Goal: Transaction & Acquisition: Purchase product/service

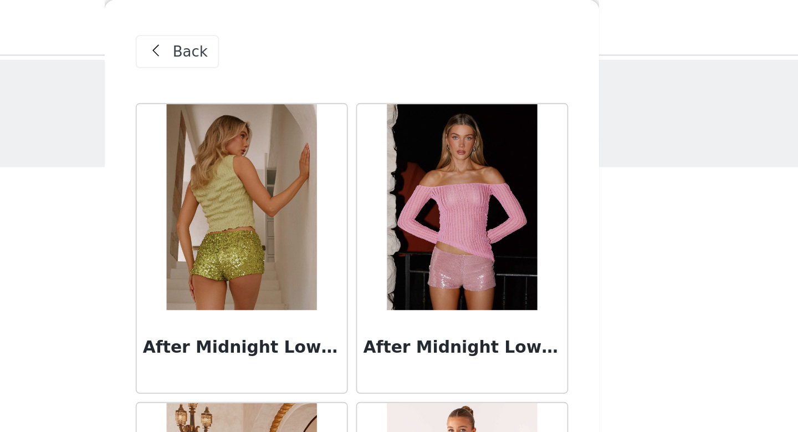
click at [305, 28] on span "Back" at bounding box center [311, 28] width 19 height 12
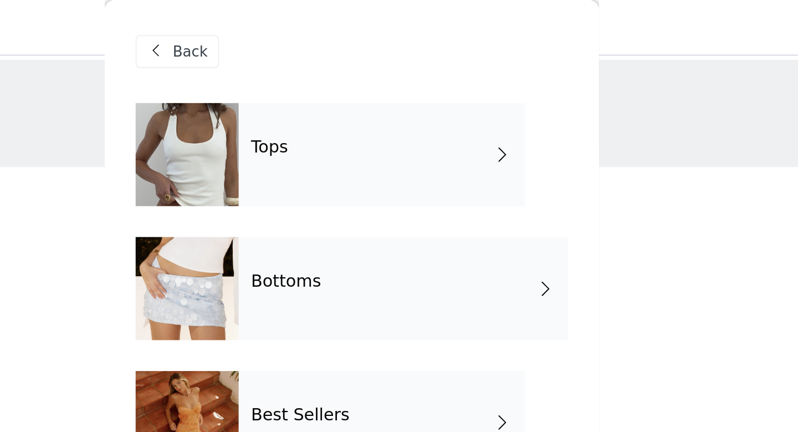
click at [304, 28] on span "Back" at bounding box center [311, 28] width 19 height 12
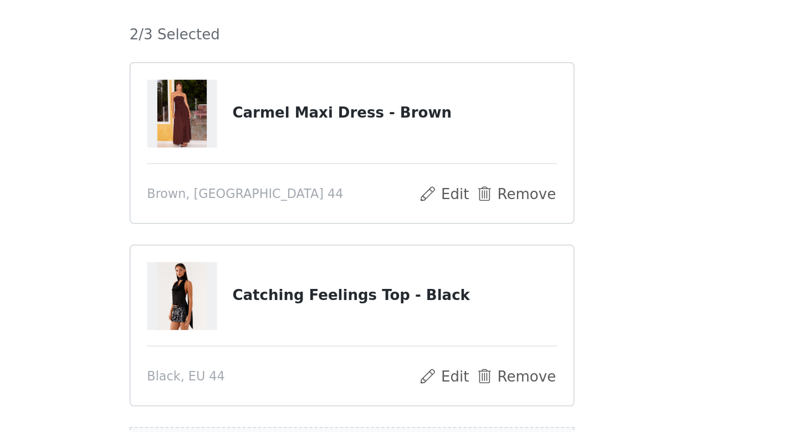
click at [309, 289] on img at bounding box center [307, 278] width 27 height 37
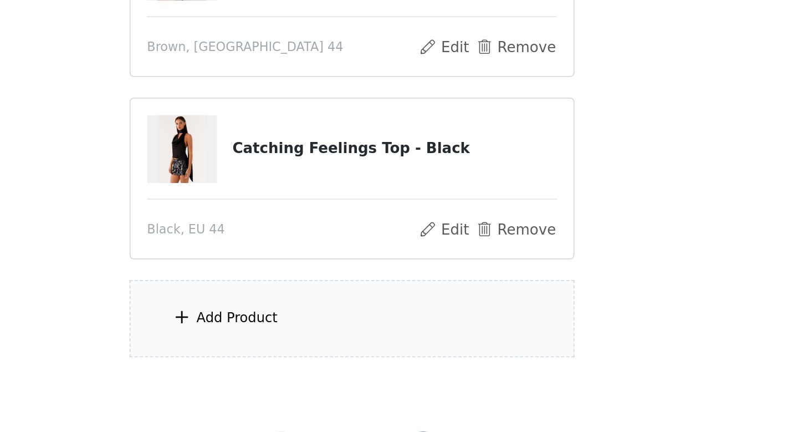
scroll to position [52, 0]
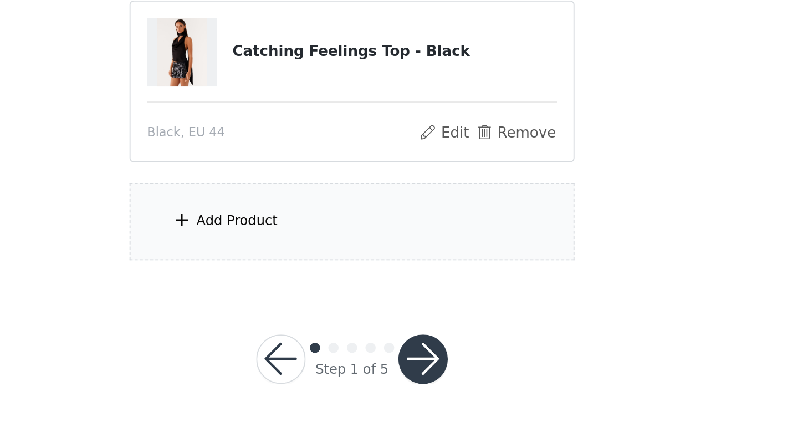
click at [321, 321] on div "Add Product" at bounding box center [337, 317] width 44 height 11
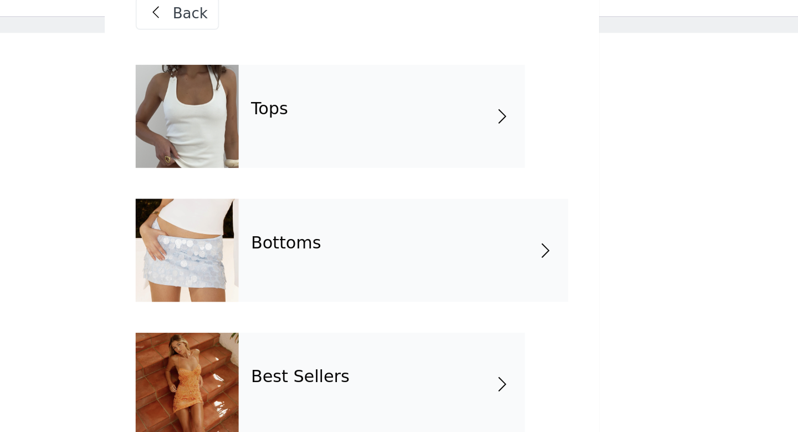
scroll to position [0, 0]
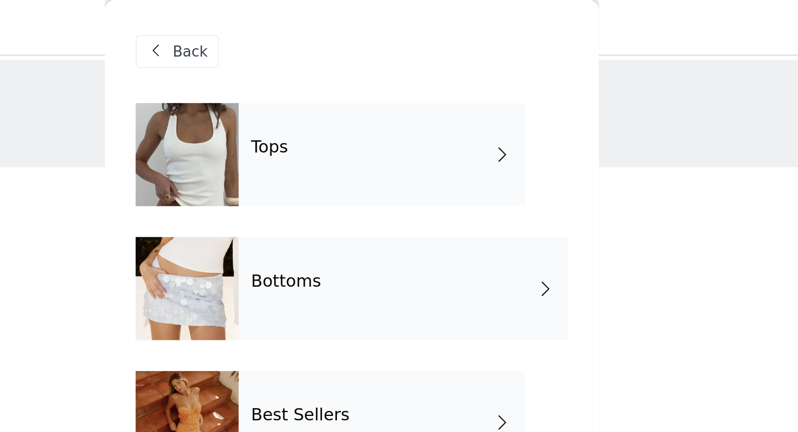
click at [348, 85] on div "Tops" at bounding box center [415, 82] width 154 height 55
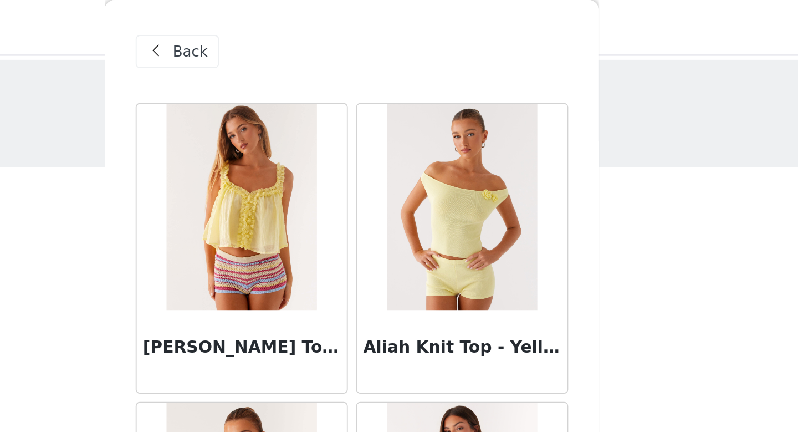
click at [317, 25] on span "Back" at bounding box center [311, 28] width 19 height 12
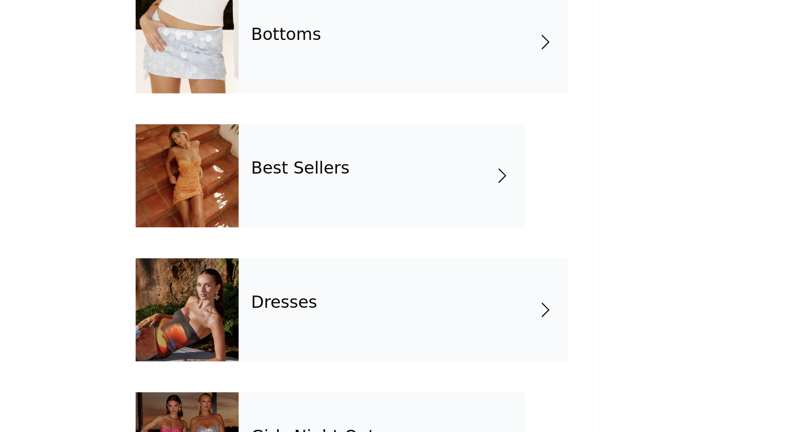
click at [352, 240] on div "Best Sellers" at bounding box center [415, 226] width 154 height 55
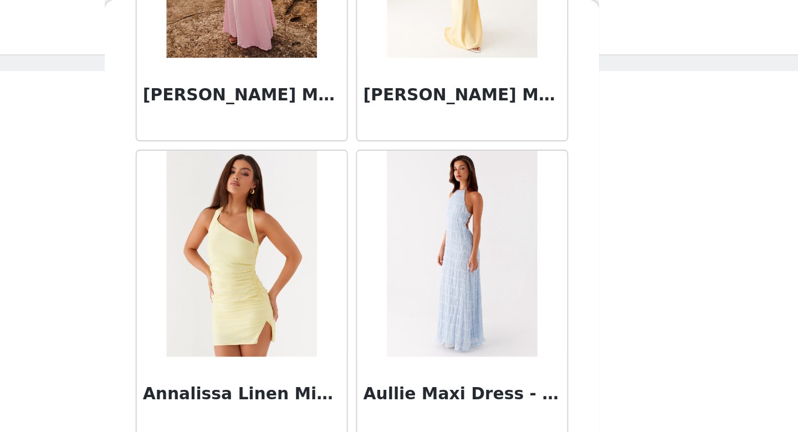
scroll to position [1264, 0]
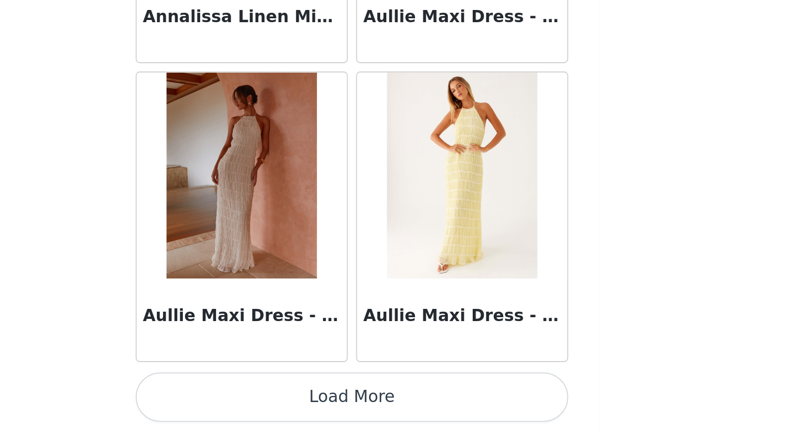
click at [423, 412] on button "Load More" at bounding box center [399, 412] width 233 height 27
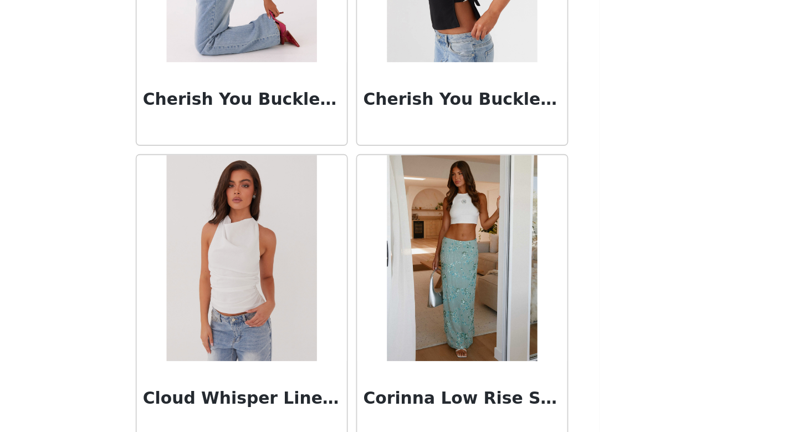
scroll to position [2870, 0]
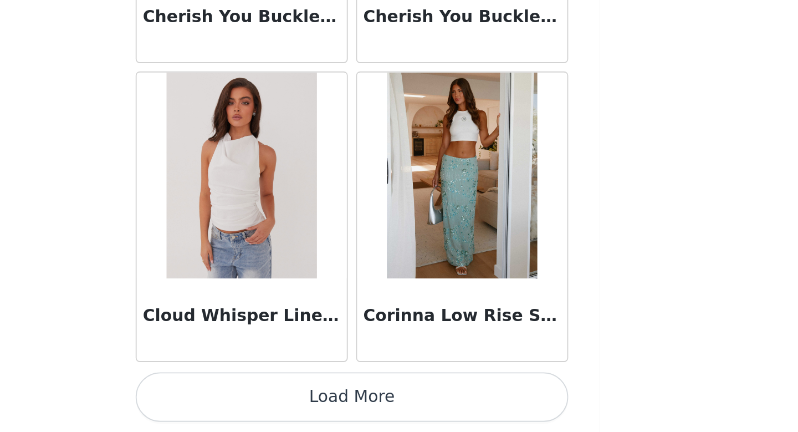
click at [413, 414] on button "Load More" at bounding box center [399, 412] width 233 height 27
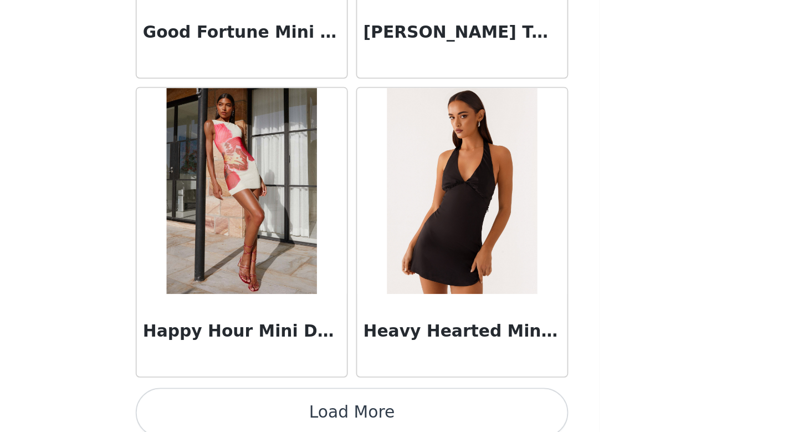
scroll to position [4477, 0]
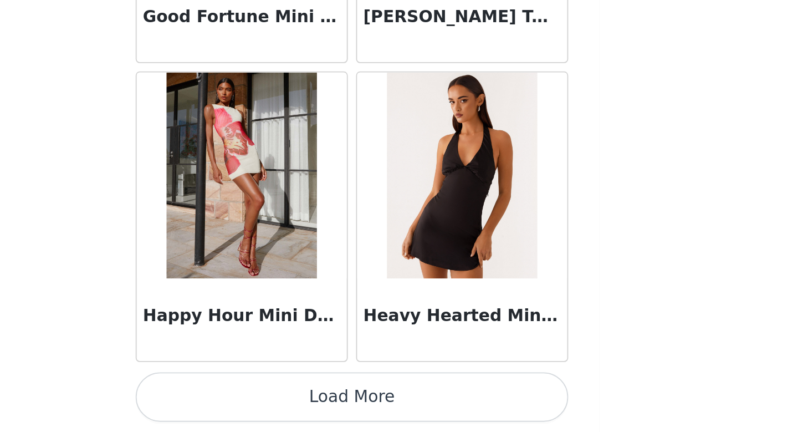
click at [460, 404] on button "Load More" at bounding box center [399, 412] width 233 height 27
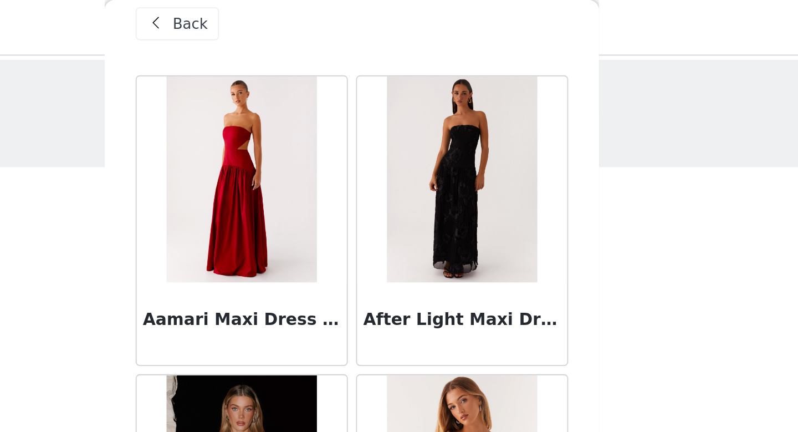
scroll to position [0, 0]
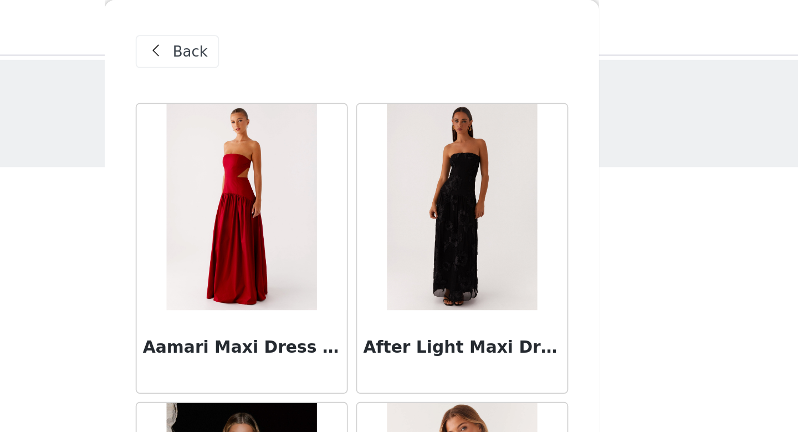
click at [294, 28] on span at bounding box center [293, 27] width 13 height 13
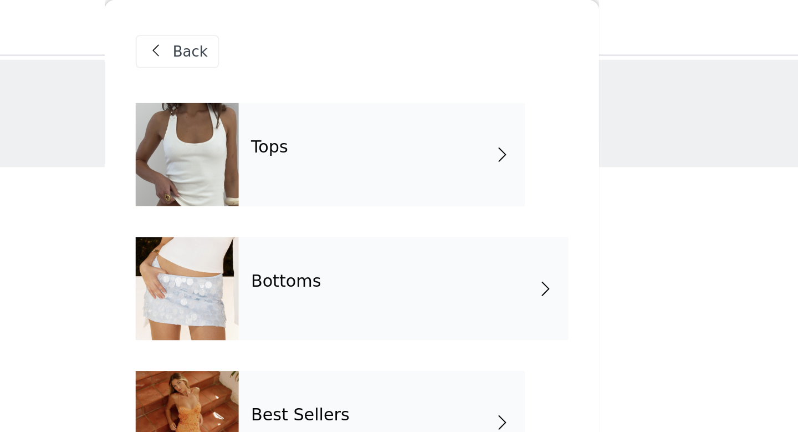
click at [372, 84] on div "Tops" at bounding box center [415, 82] width 154 height 55
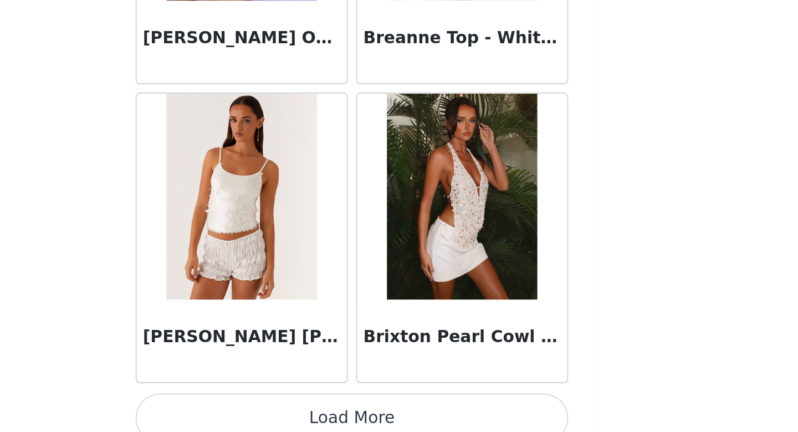
scroll to position [52, 0]
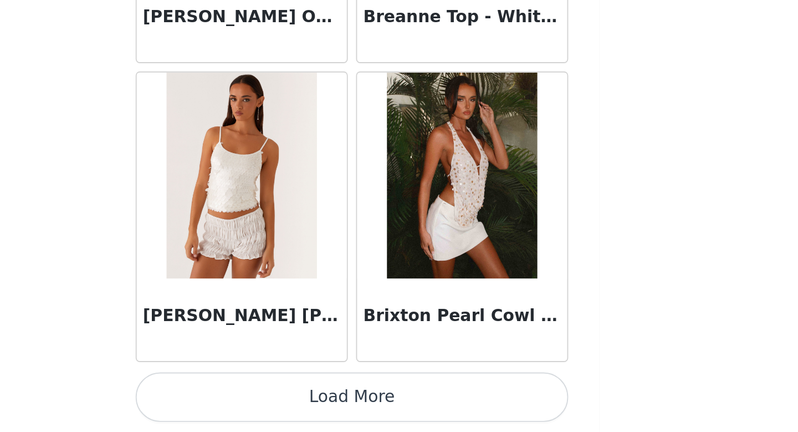
click at [419, 409] on button "Load More" at bounding box center [399, 412] width 233 height 27
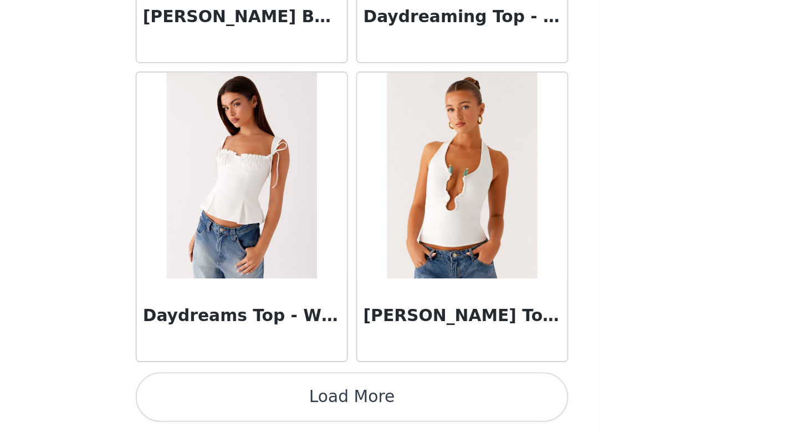
click at [419, 409] on button "Load More" at bounding box center [399, 412] width 233 height 27
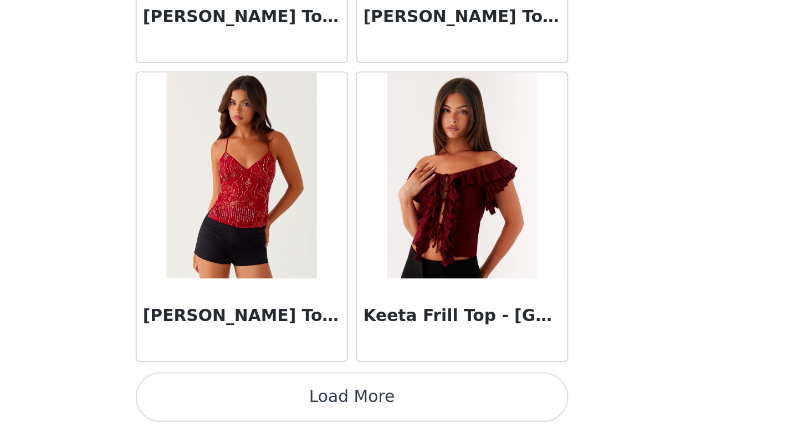
click at [419, 409] on button "Load More" at bounding box center [399, 412] width 233 height 27
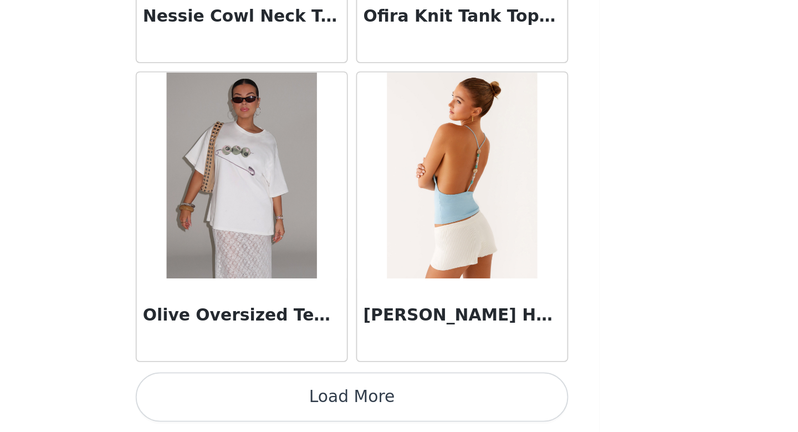
click at [419, 409] on button "Load More" at bounding box center [399, 412] width 233 height 27
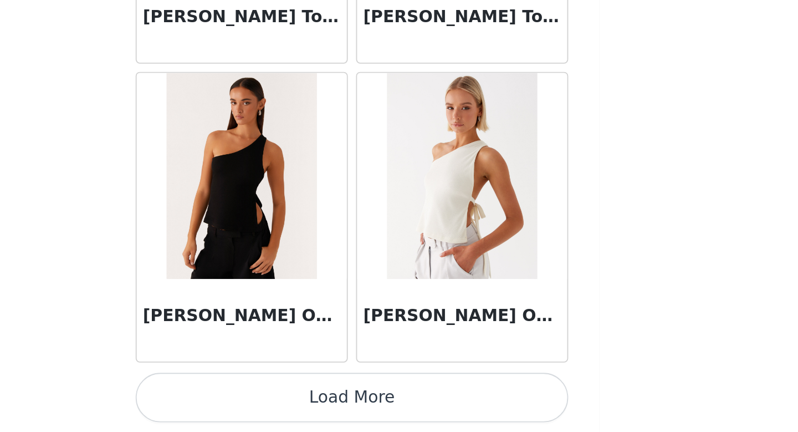
click at [419, 409] on button "Load More" at bounding box center [399, 412] width 233 height 27
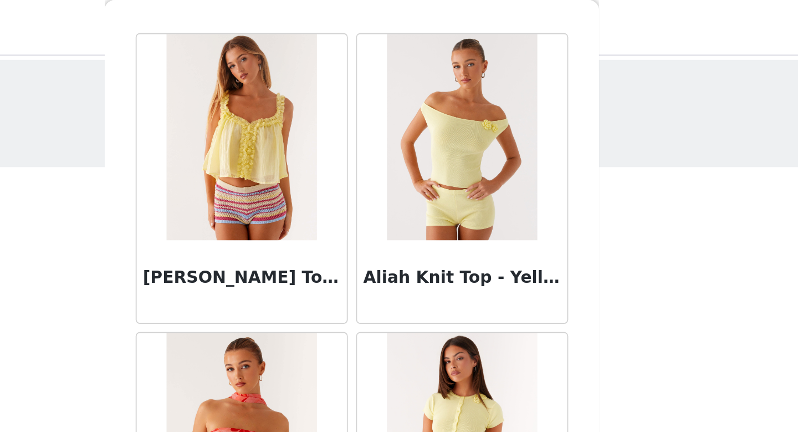
scroll to position [0, 0]
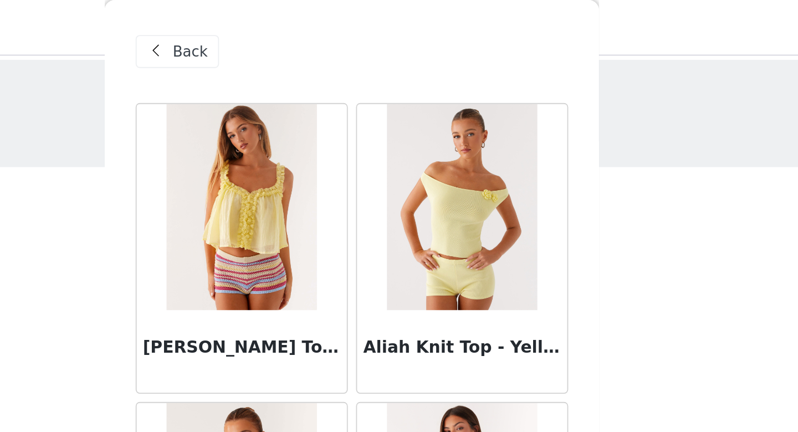
click at [310, 33] on span "Back" at bounding box center [311, 28] width 19 height 12
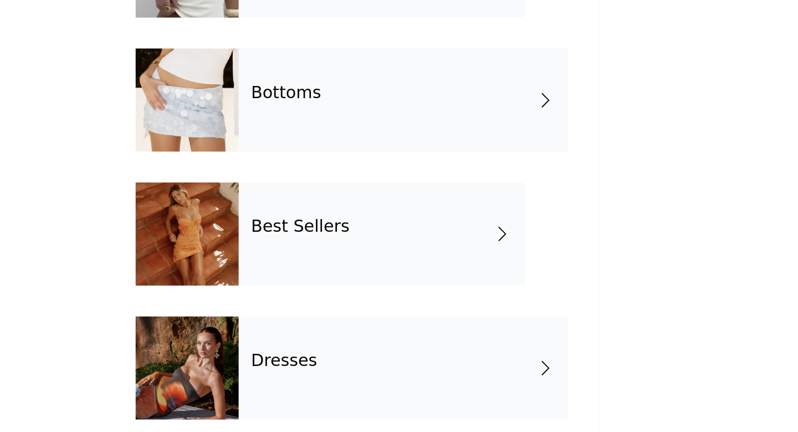
click at [361, 232] on div "Best Sellers" at bounding box center [415, 226] width 154 height 55
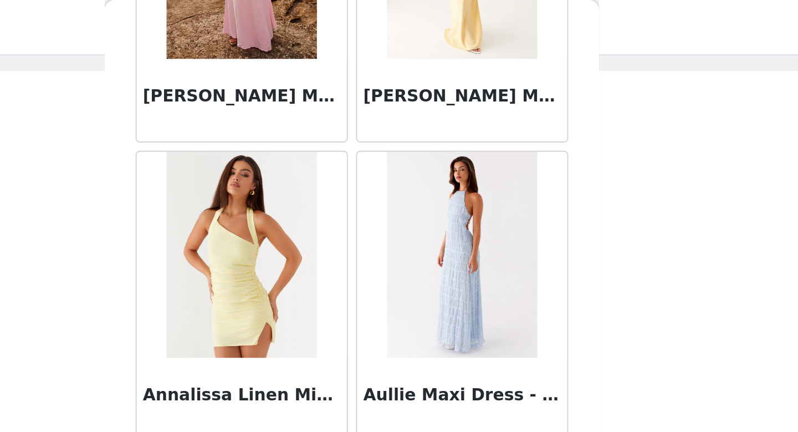
scroll to position [1264, 0]
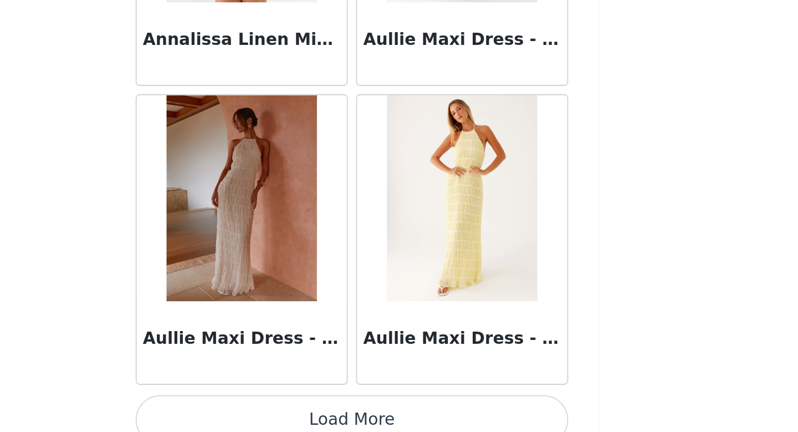
click at [452, 408] on button "Load More" at bounding box center [399, 412] width 233 height 27
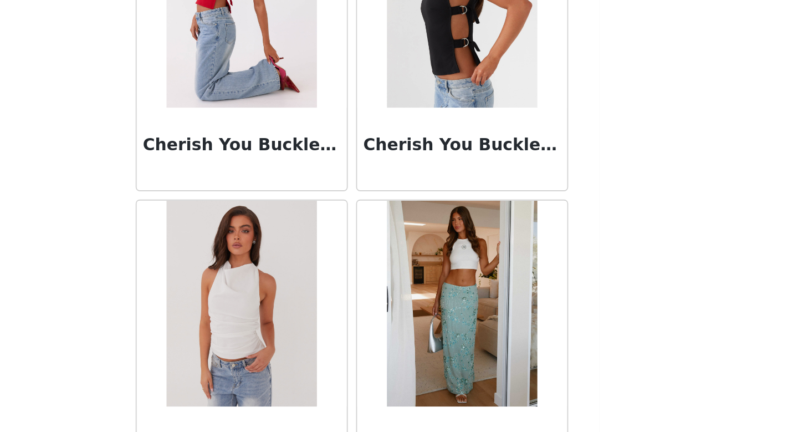
scroll to position [2870, 0]
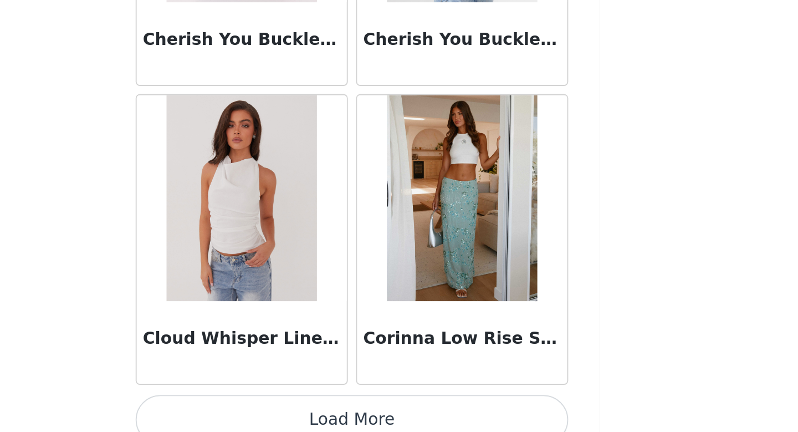
click at [415, 408] on button "Load More" at bounding box center [399, 412] width 233 height 27
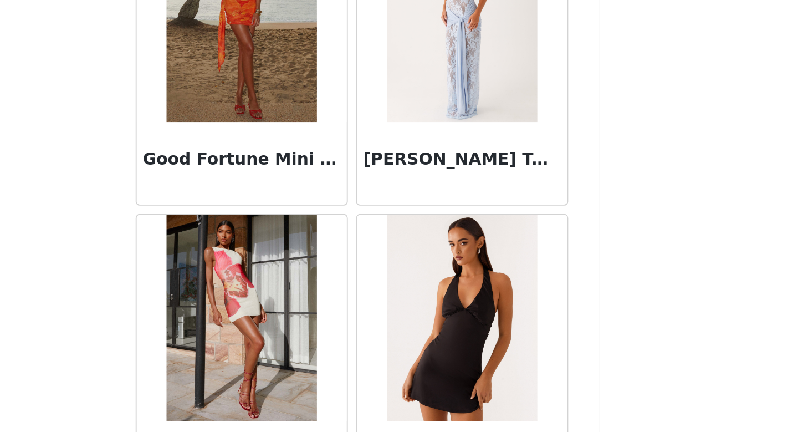
scroll to position [4477, 0]
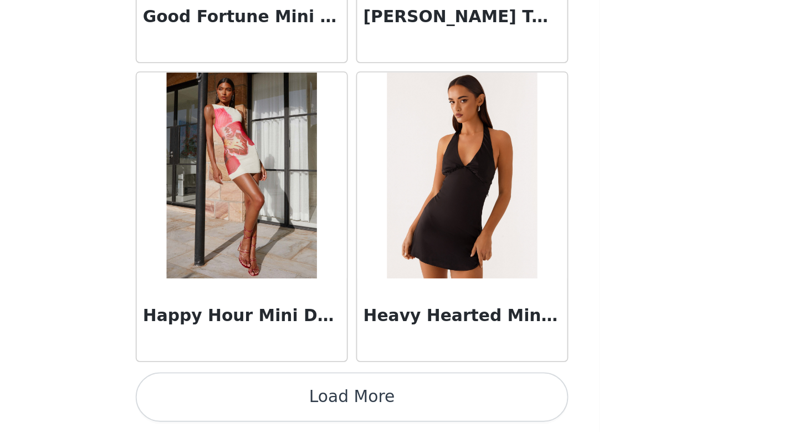
click at [463, 408] on button "Load More" at bounding box center [399, 412] width 233 height 27
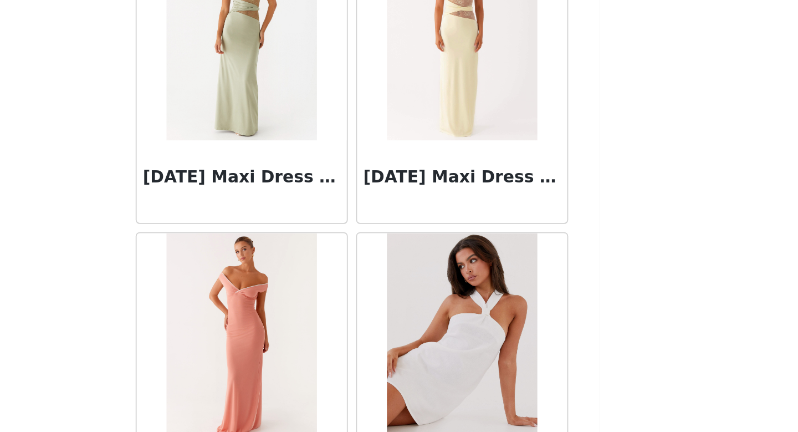
scroll to position [6083, 0]
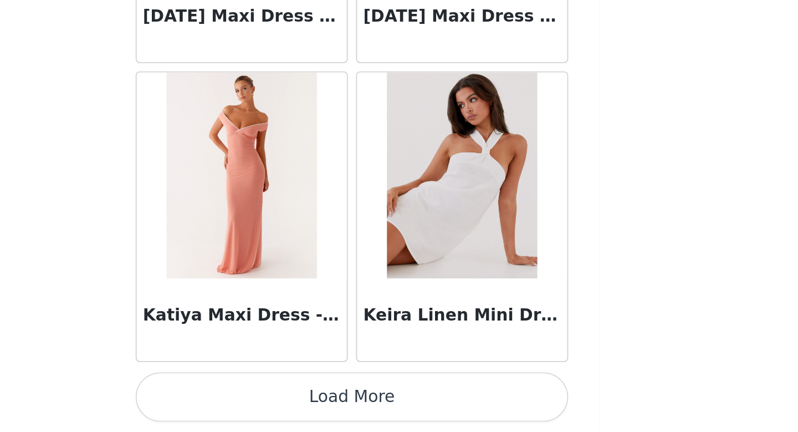
click at [464, 417] on button "Load More" at bounding box center [399, 412] width 233 height 27
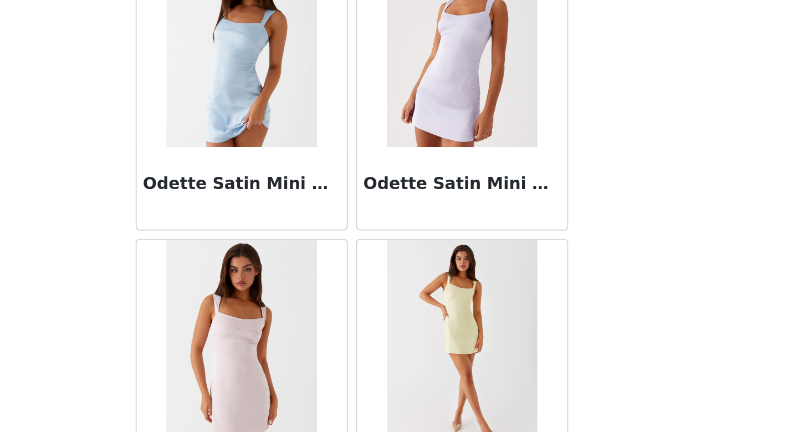
scroll to position [7690, 0]
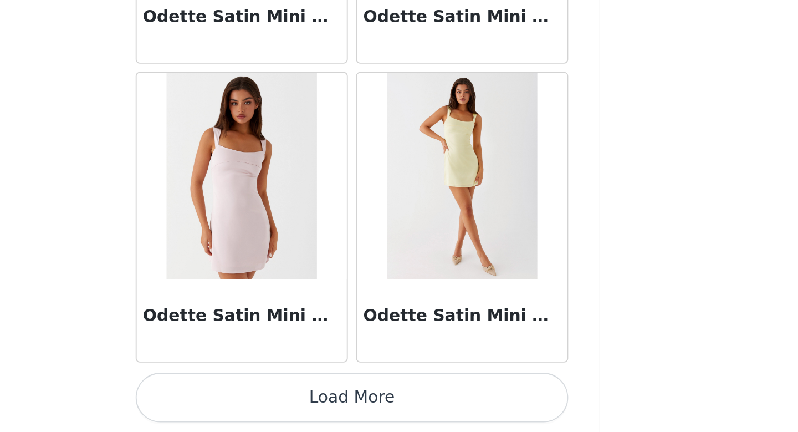
click at [479, 409] on button "Load More" at bounding box center [399, 412] width 233 height 27
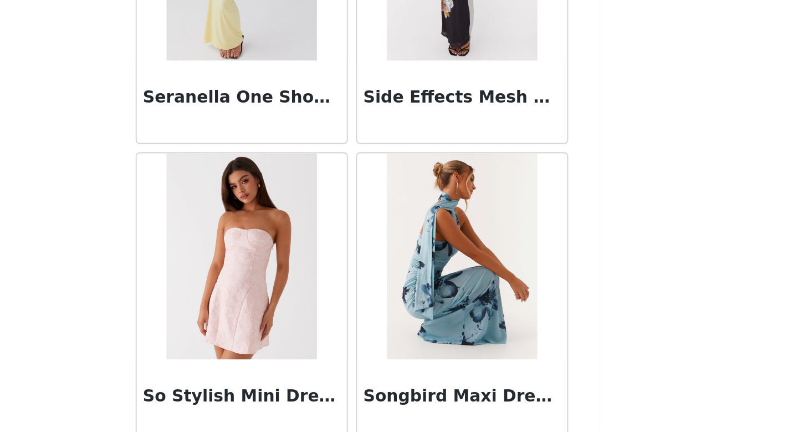
scroll to position [9297, 0]
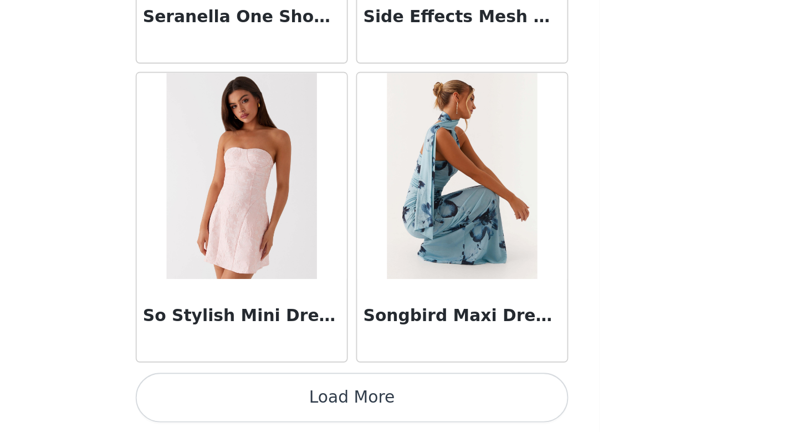
click at [457, 411] on button "Load More" at bounding box center [399, 412] width 233 height 27
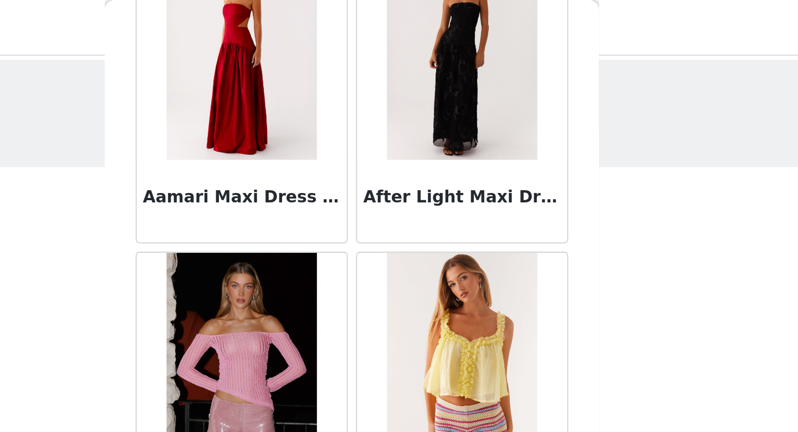
scroll to position [0, 0]
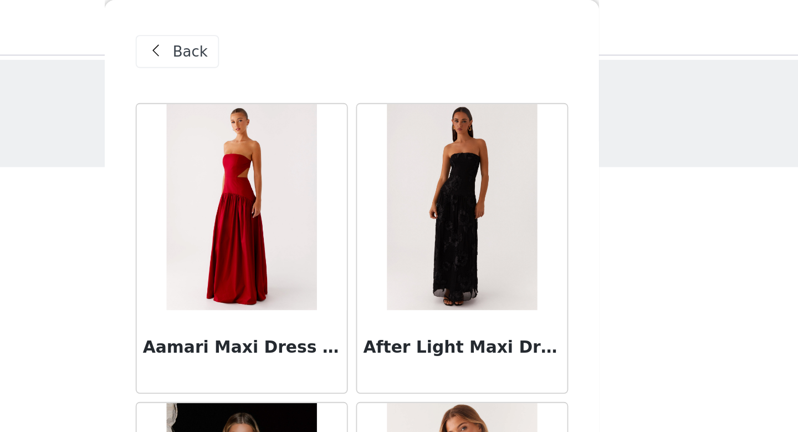
click at [319, 35] on div "Back" at bounding box center [305, 28] width 45 height 18
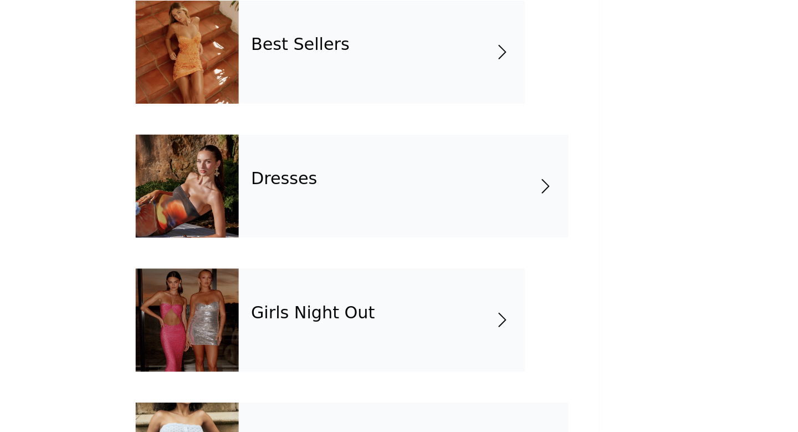
scroll to position [52, 0]
click at [408, 379] on div "Girls Night Out" at bounding box center [415, 370] width 154 height 55
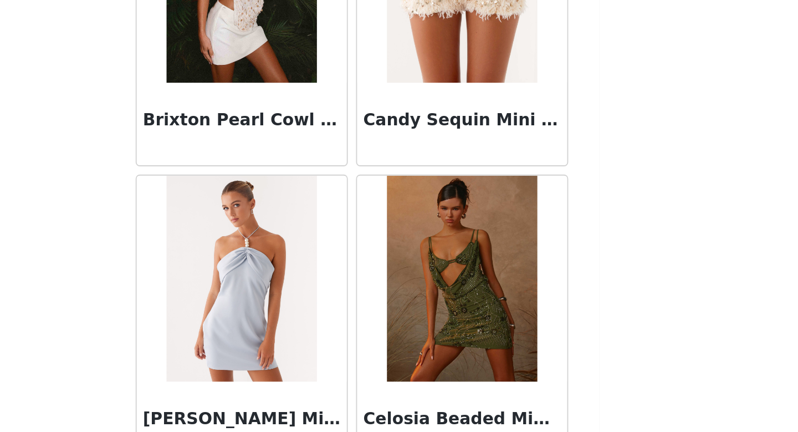
scroll to position [1264, 0]
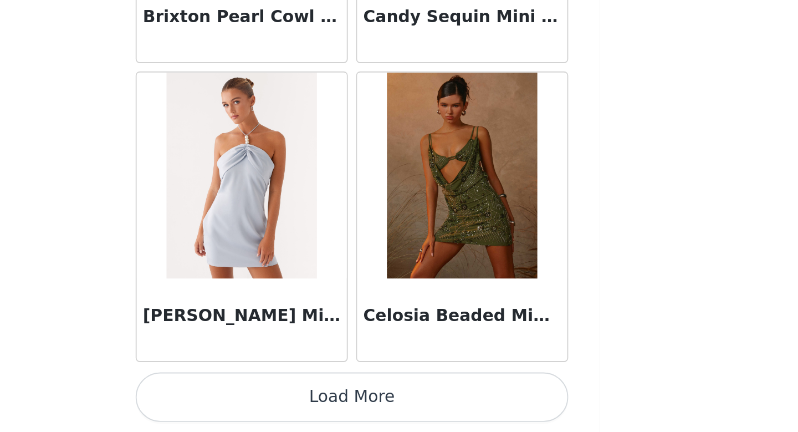
click at [444, 411] on button "Load More" at bounding box center [399, 412] width 233 height 27
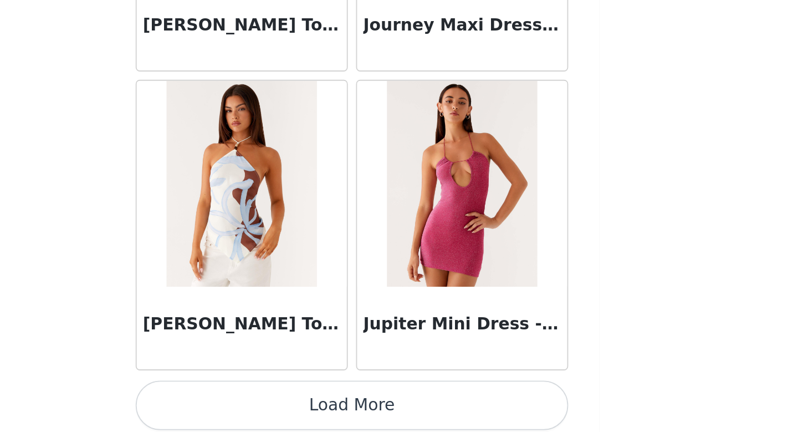
scroll to position [2870, 0]
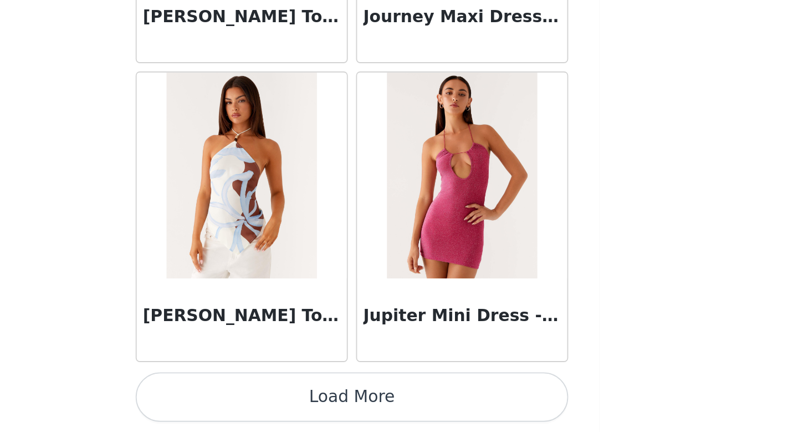
click at [455, 409] on button "Load More" at bounding box center [399, 412] width 233 height 27
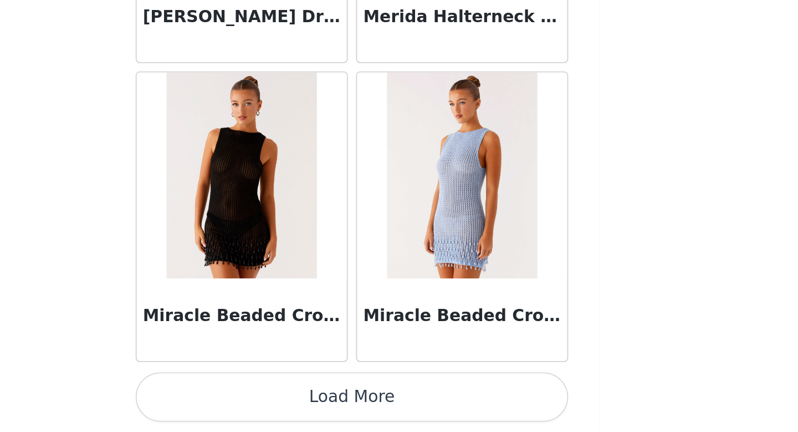
click at [460, 409] on button "Load More" at bounding box center [399, 412] width 233 height 27
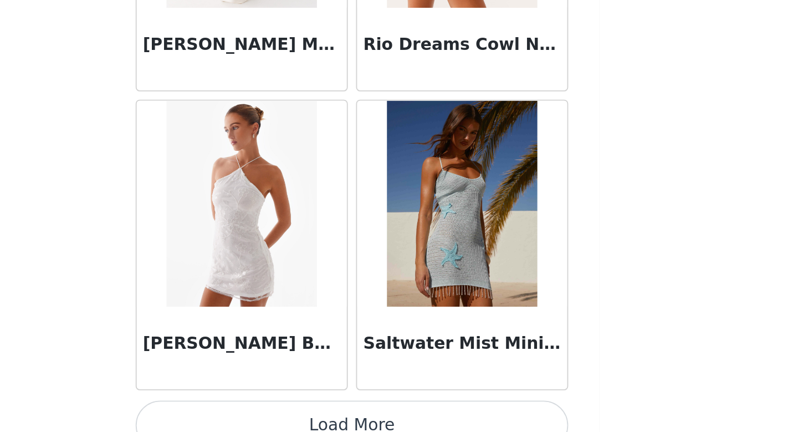
scroll to position [6083, 0]
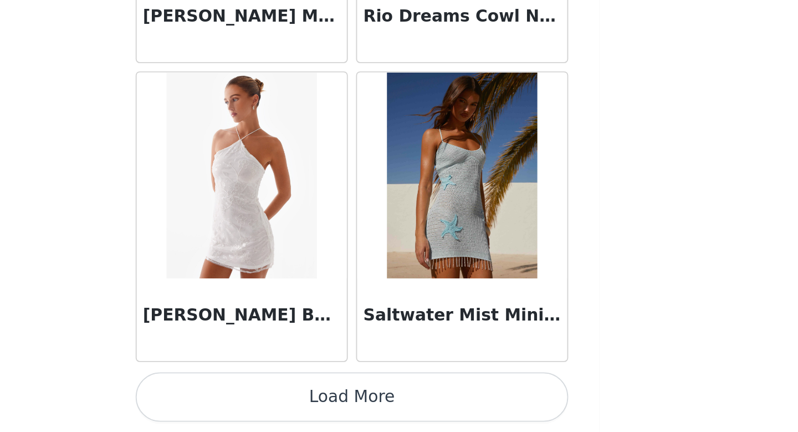
click at [438, 410] on button "Load More" at bounding box center [399, 412] width 233 height 27
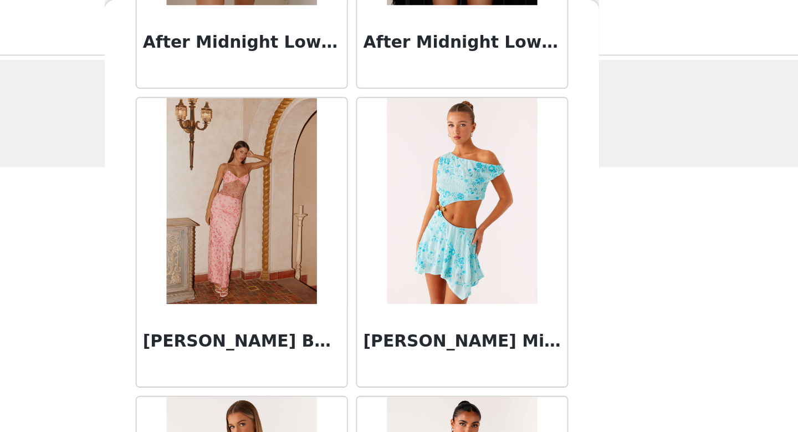
scroll to position [0, 0]
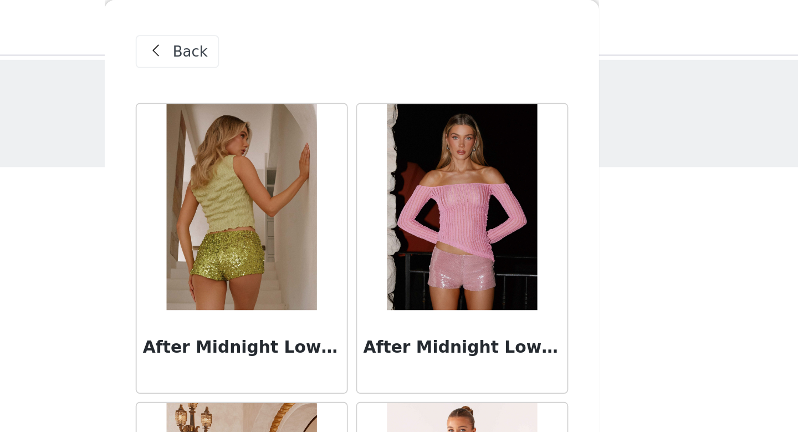
click at [318, 23] on span "Back" at bounding box center [311, 28] width 19 height 12
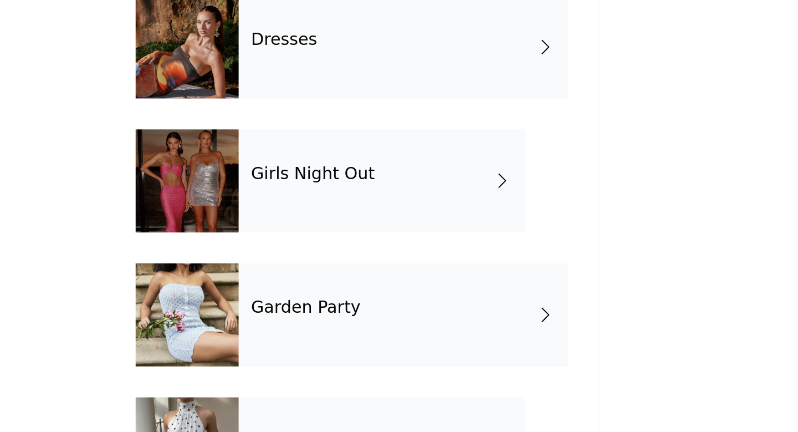
scroll to position [128, 0]
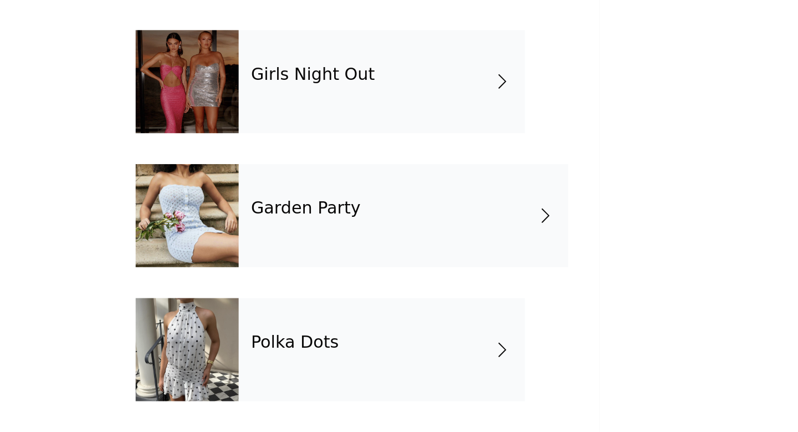
click at [444, 385] on div "Polka Dots" at bounding box center [415, 387] width 154 height 55
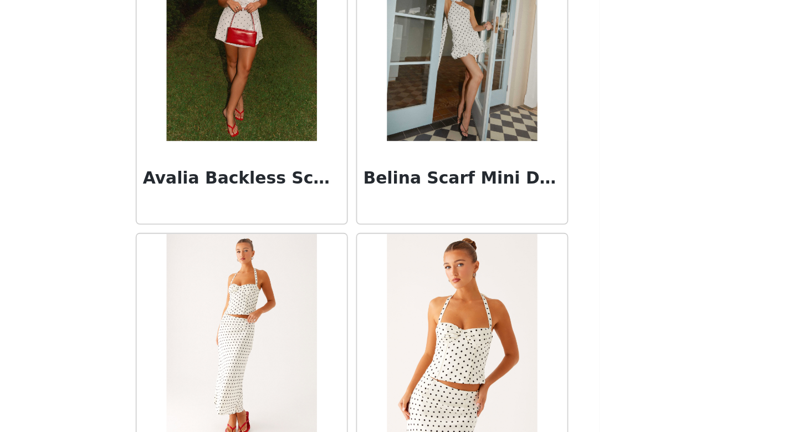
scroll to position [0, 0]
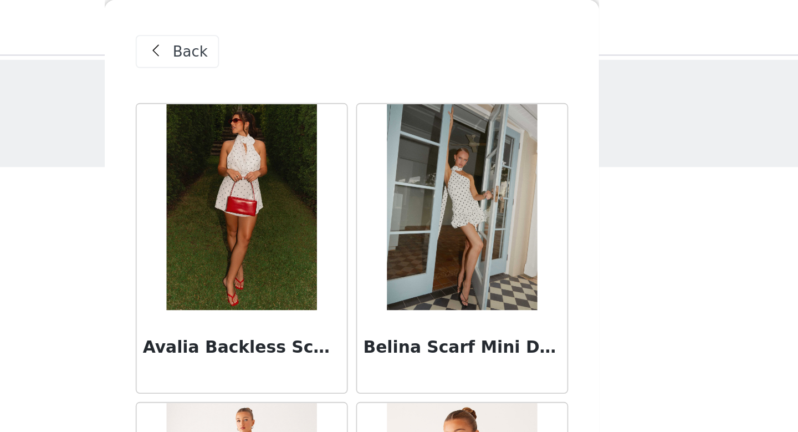
click at [300, 33] on span at bounding box center [293, 27] width 13 height 13
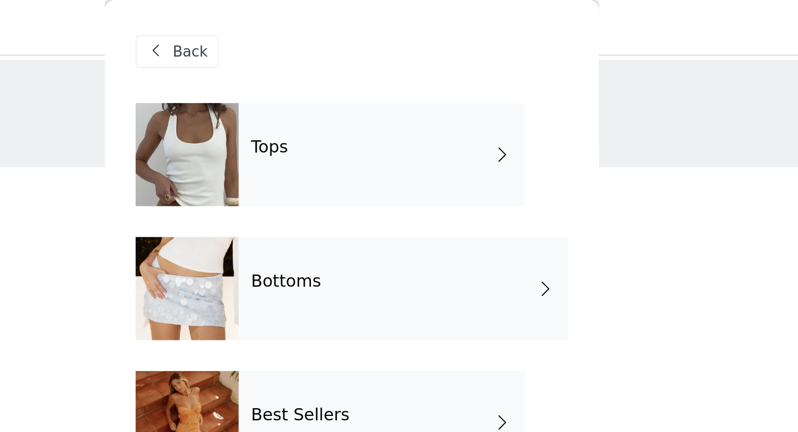
click at [382, 100] on div "Tops" at bounding box center [415, 82] width 154 height 55
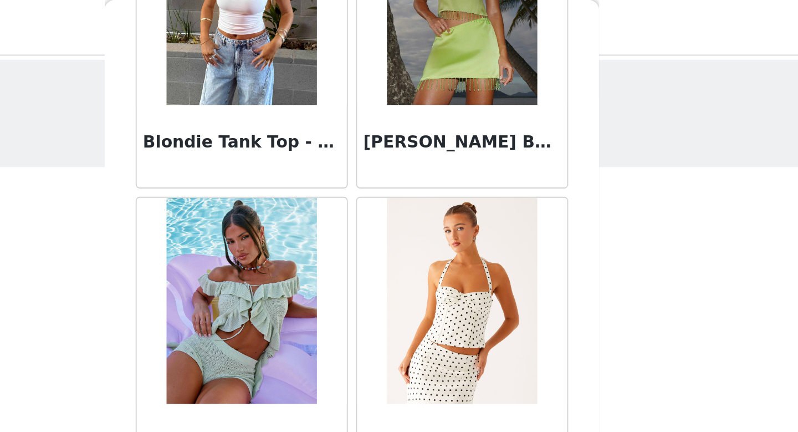
scroll to position [1264, 0]
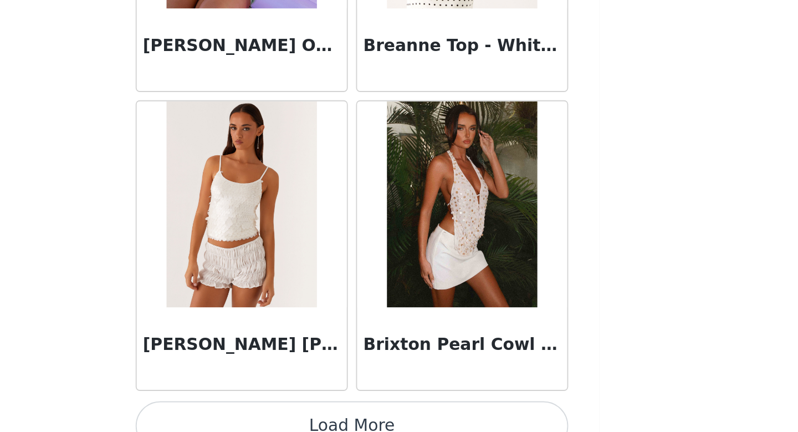
click at [452, 407] on button "Load More" at bounding box center [399, 412] width 233 height 27
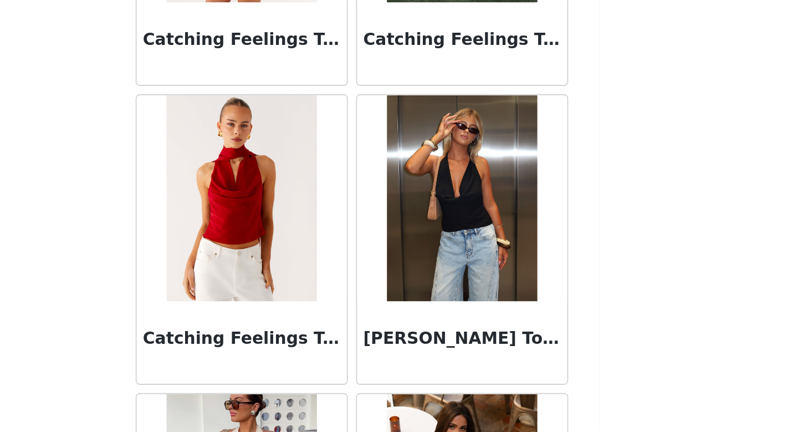
scroll to position [1752, 0]
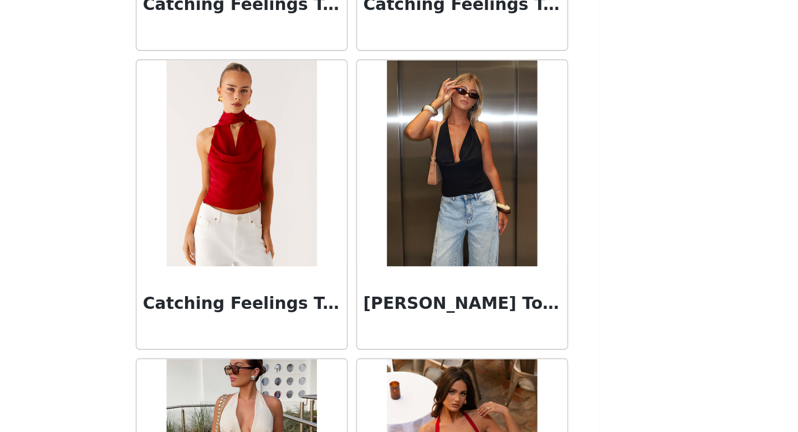
click at [473, 336] on img at bounding box center [458, 287] width 80 height 111
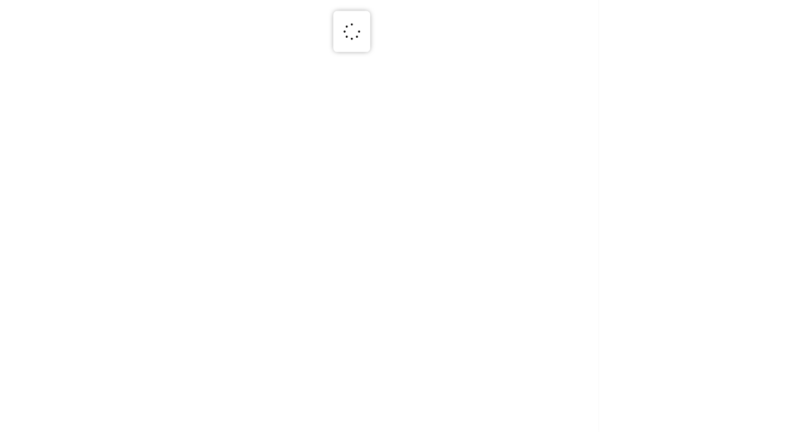
scroll to position [0, 0]
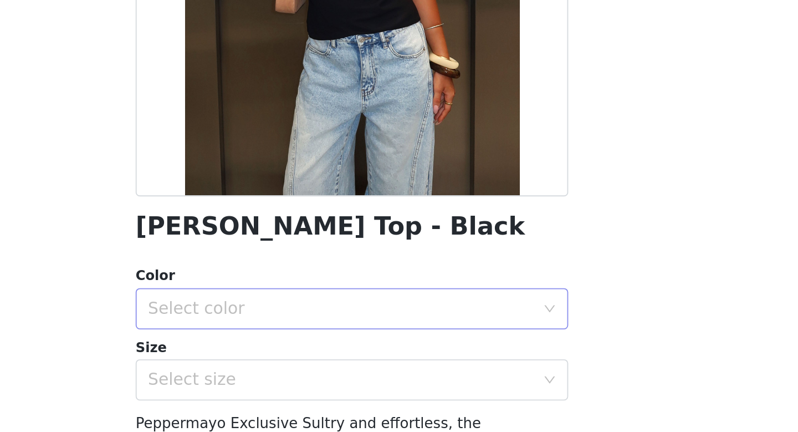
click at [397, 365] on div "Select color" at bounding box center [392, 365] width 207 height 11
click at [347, 392] on li "Black" at bounding box center [399, 390] width 233 height 18
click at [346, 401] on div "Select size" at bounding box center [392, 403] width 207 height 11
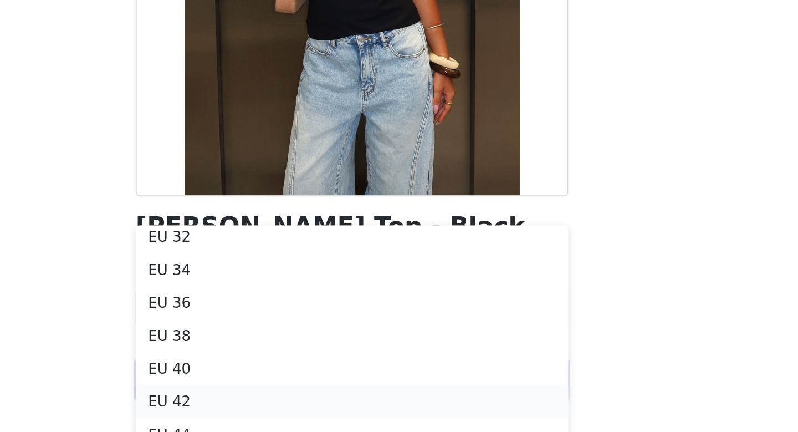
scroll to position [17, 0]
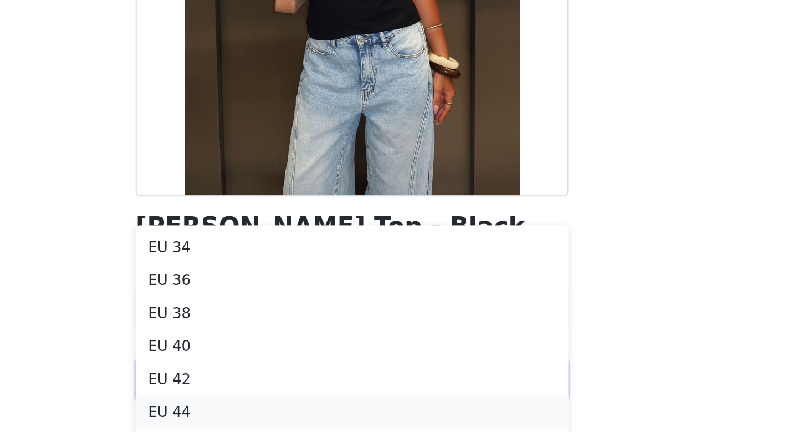
click at [334, 418] on li "EU 44" at bounding box center [399, 421] width 233 height 18
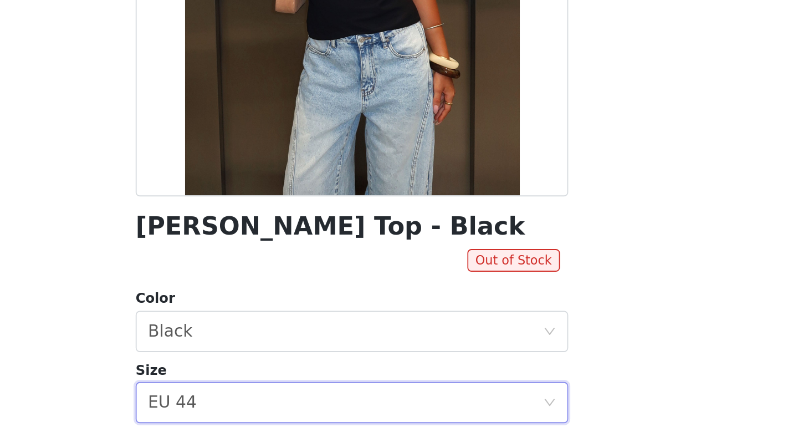
scroll to position [52, 0]
click at [338, 409] on div "Select size EU 44" at bounding box center [395, 415] width 212 height 21
click at [330, 409] on div "Select size EU 44" at bounding box center [395, 415] width 212 height 21
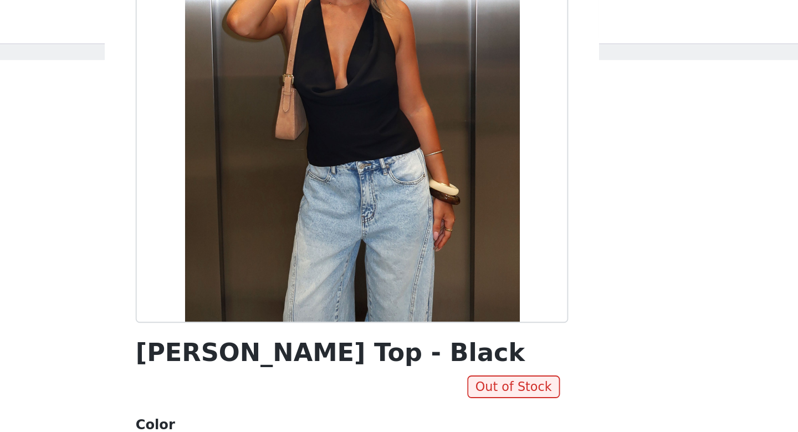
scroll to position [150, 0]
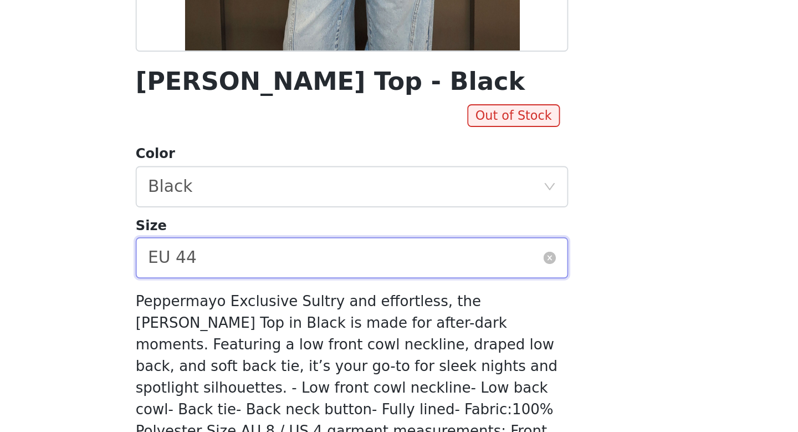
click at [387, 275] on div "Select size EU 44" at bounding box center [395, 265] width 212 height 21
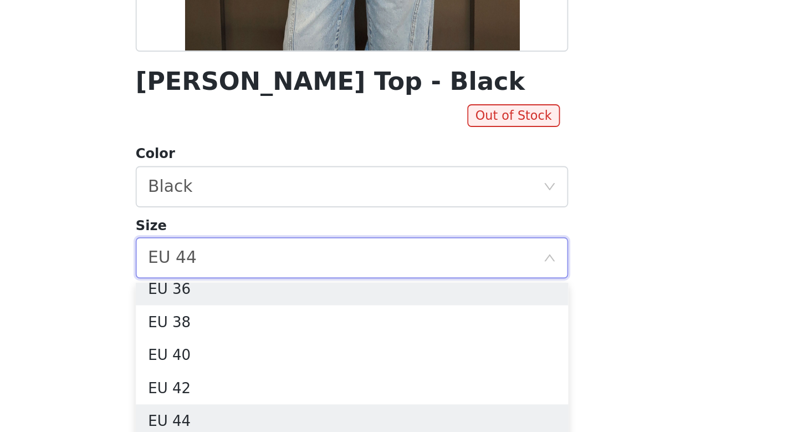
scroll to position [38, 0]
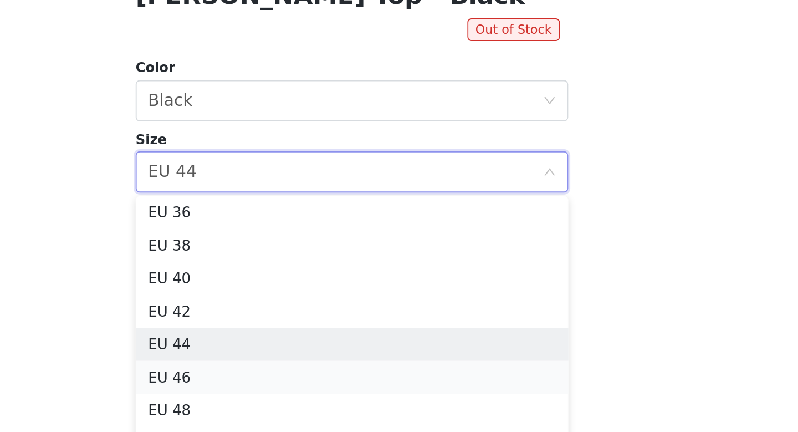
click at [336, 383] on li "EU 46" at bounding box center [399, 377] width 233 height 18
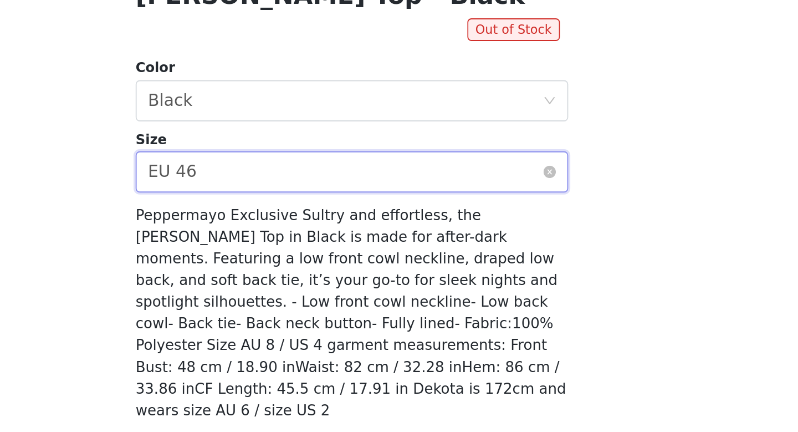
click at [357, 266] on div "Select size EU 46" at bounding box center [395, 265] width 212 height 21
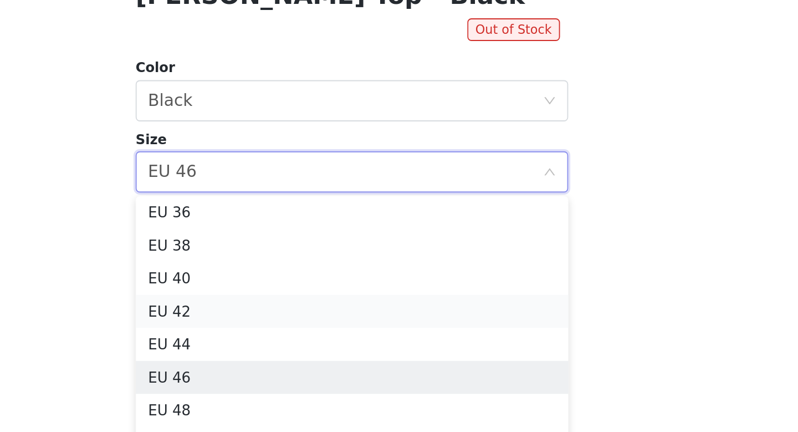
click at [310, 345] on li "EU 42" at bounding box center [399, 341] width 233 height 18
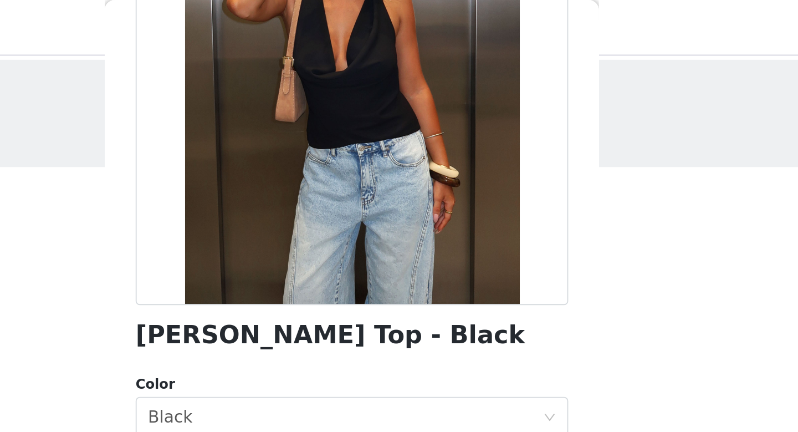
scroll to position [0, 0]
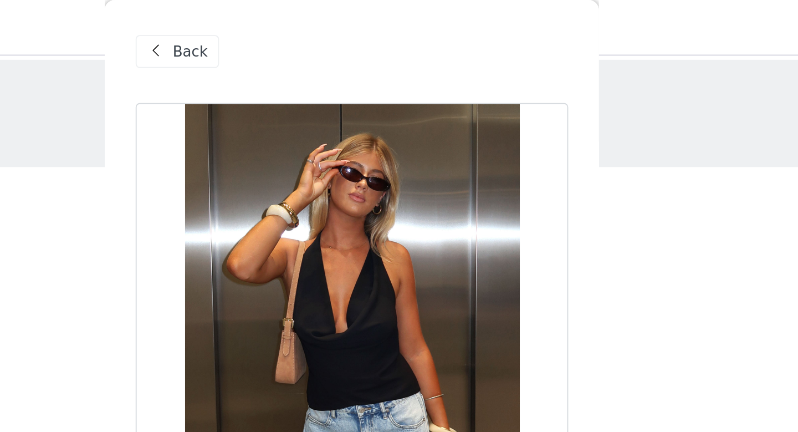
click at [305, 24] on span "Back" at bounding box center [311, 28] width 19 height 12
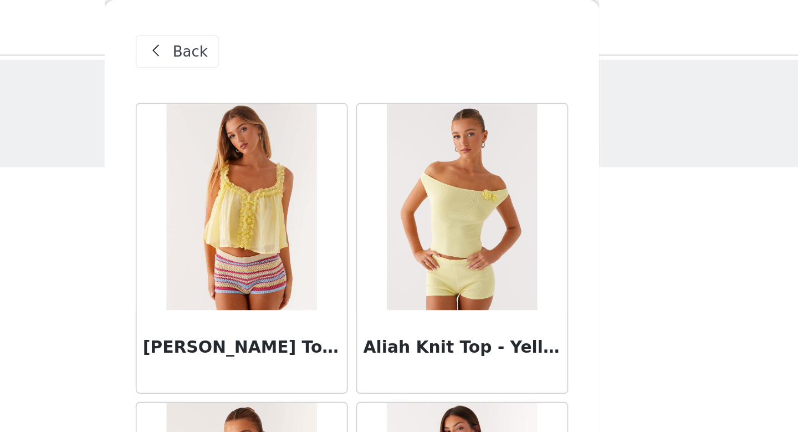
click at [305, 25] on span "Back" at bounding box center [311, 28] width 19 height 12
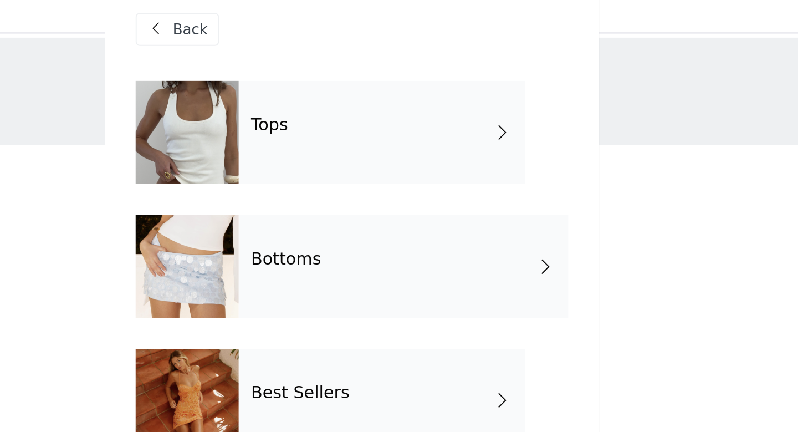
drag, startPoint x: 393, startPoint y: 148, endPoint x: 393, endPoint y: 161, distance: 12.2
click at [393, 161] on div "Bottoms" at bounding box center [426, 154] width 177 height 55
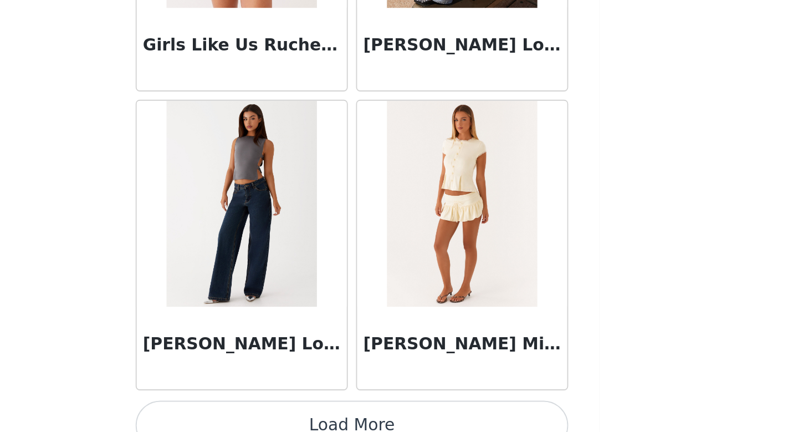
scroll to position [1264, 0]
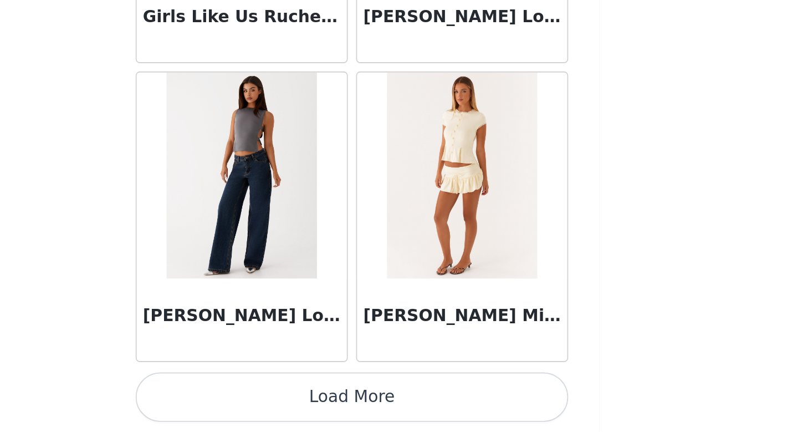
click at [456, 415] on button "Load More" at bounding box center [399, 412] width 233 height 27
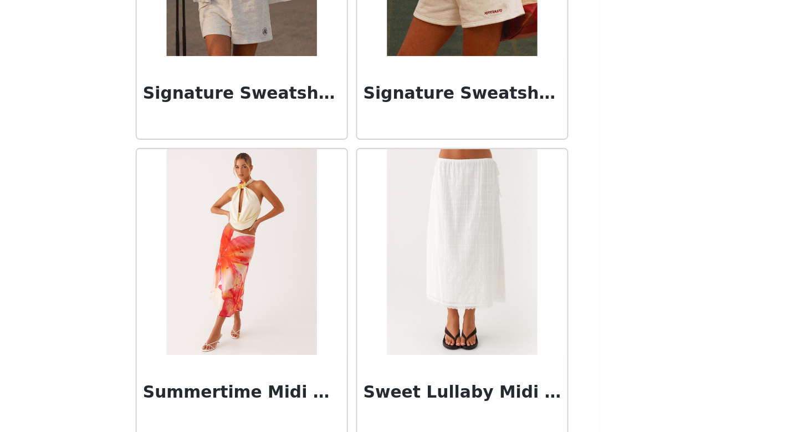
scroll to position [2870, 0]
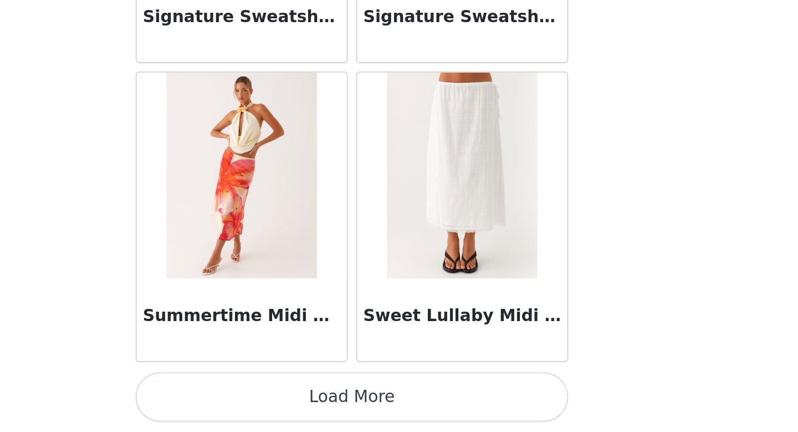
click at [463, 412] on button "Load More" at bounding box center [399, 412] width 233 height 27
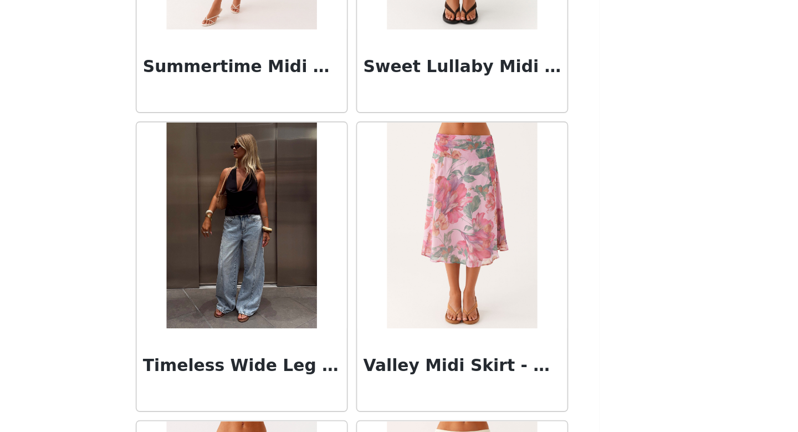
scroll to position [3031, 0]
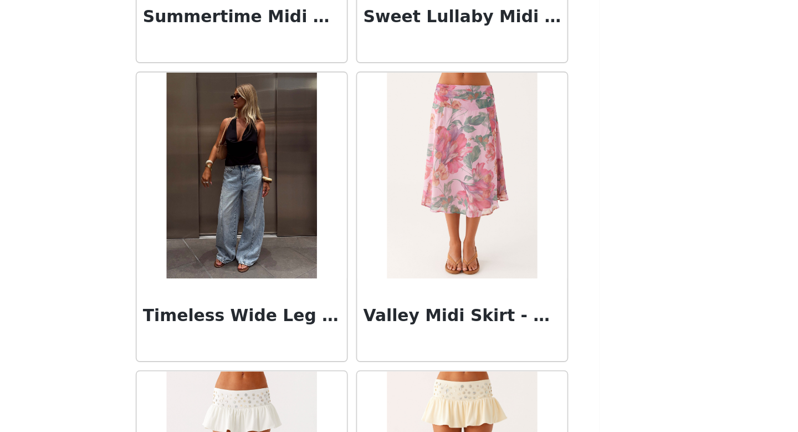
click at [336, 321] on img at bounding box center [339, 293] width 80 height 111
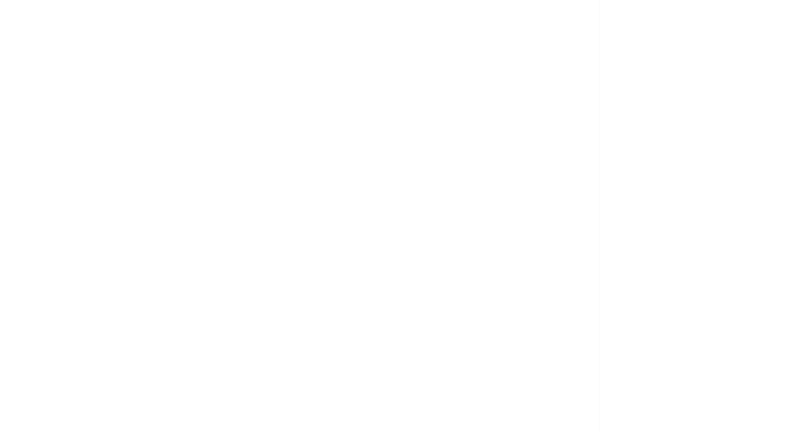
scroll to position [167, 0]
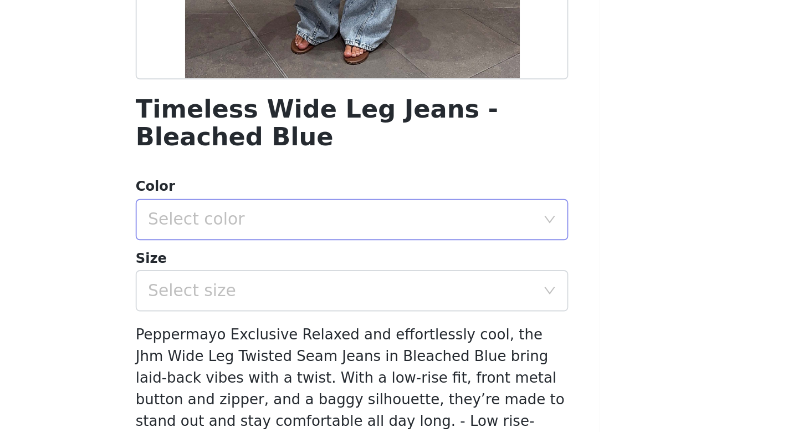
click at [425, 209] on div "Select color" at bounding box center [392, 212] width 207 height 11
click at [374, 233] on li "Bleached Blue" at bounding box center [399, 237] width 233 height 18
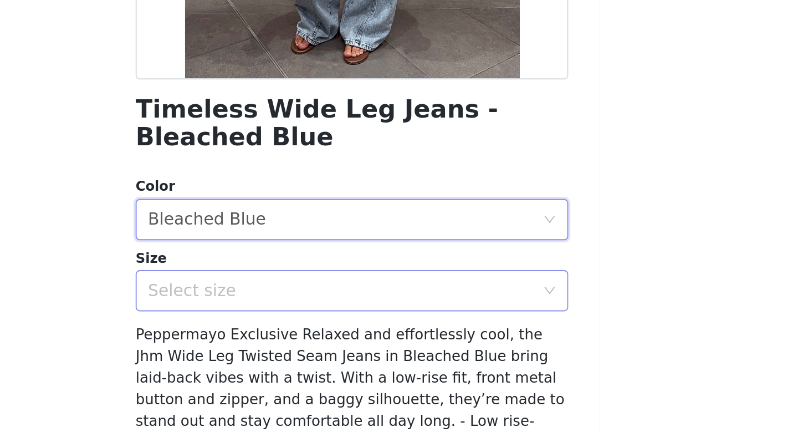
click at [362, 245] on div "Select size" at bounding box center [392, 250] width 207 height 11
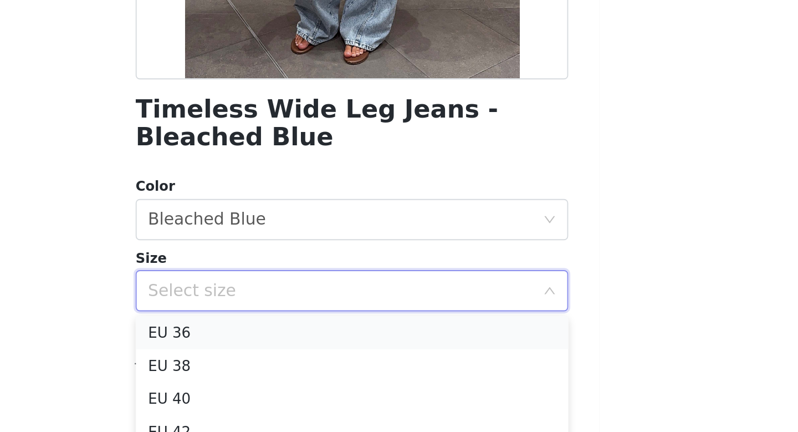
scroll to position [43, 0]
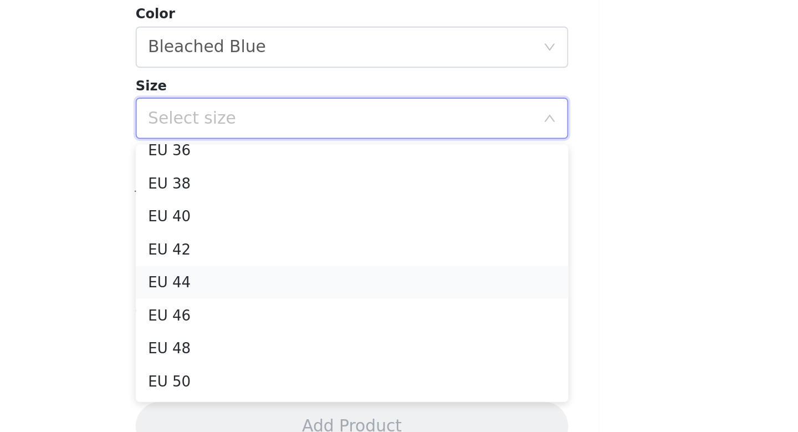
click at [358, 343] on li "EU 44" at bounding box center [399, 339] width 233 height 18
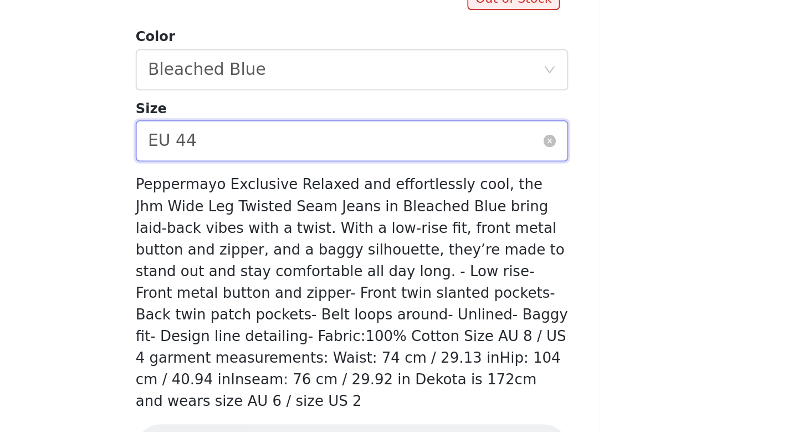
click at [372, 260] on div "Select size EU 44" at bounding box center [395, 263] width 212 height 21
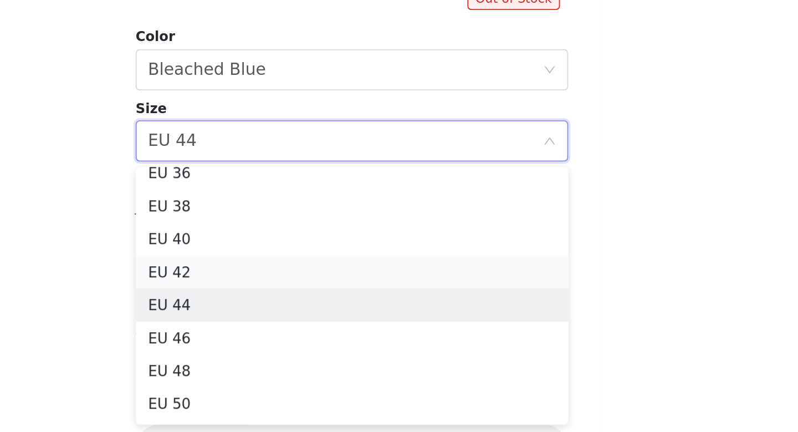
scroll to position [38, 0]
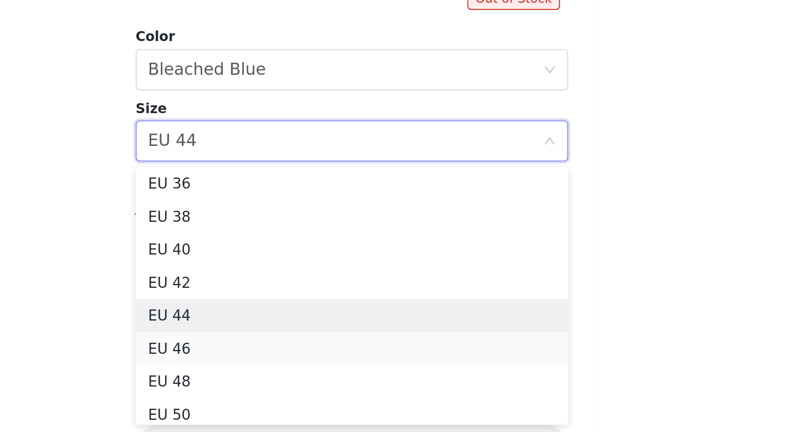
click at [326, 371] on li "EU 46" at bounding box center [399, 375] width 233 height 18
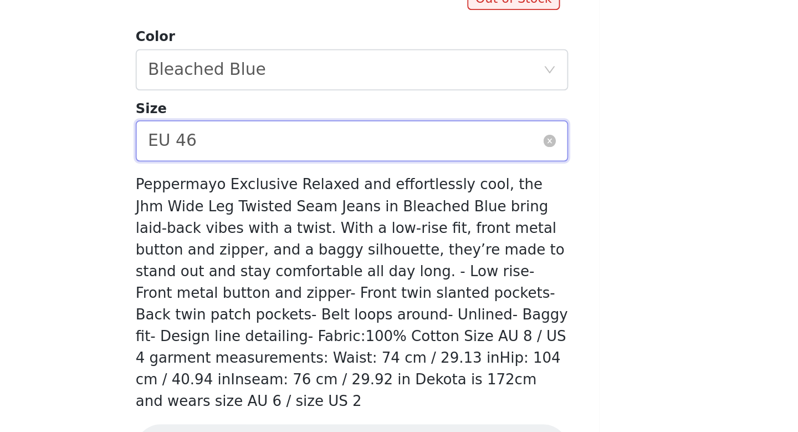
click at [370, 266] on div "Select size EU 46" at bounding box center [395, 263] width 212 height 21
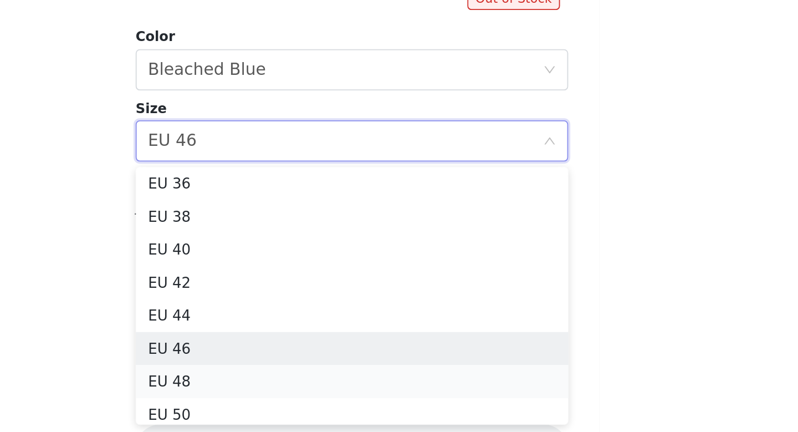
click at [311, 389] on li "EU 48" at bounding box center [399, 392] width 233 height 18
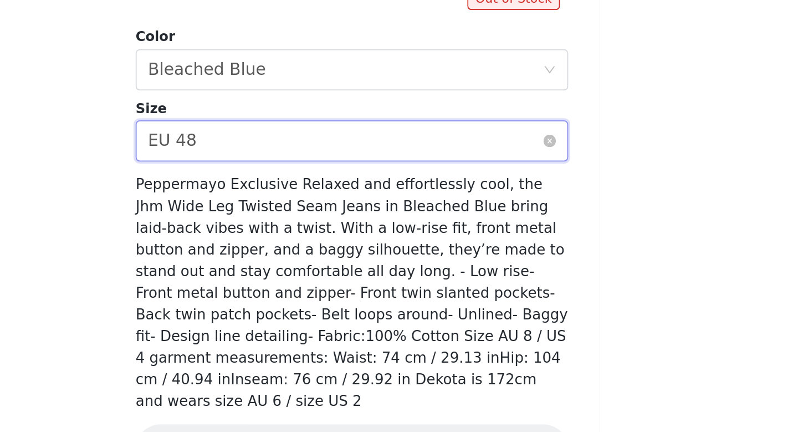
click at [366, 259] on div "Select size EU 48" at bounding box center [395, 263] width 212 height 21
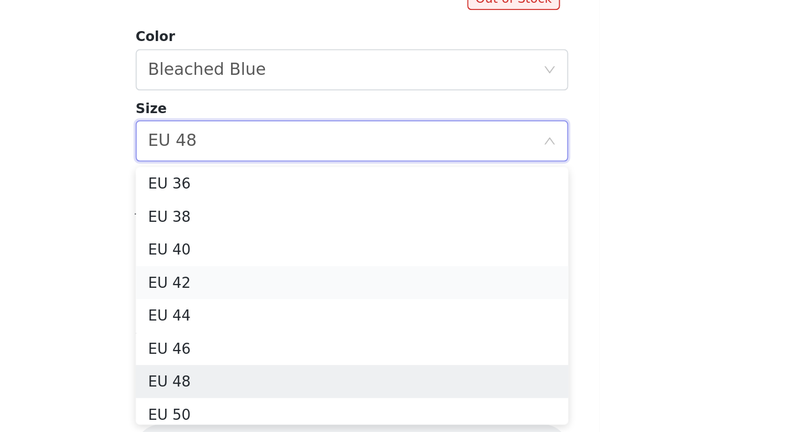
click at [314, 342] on li "EU 42" at bounding box center [399, 339] width 233 height 18
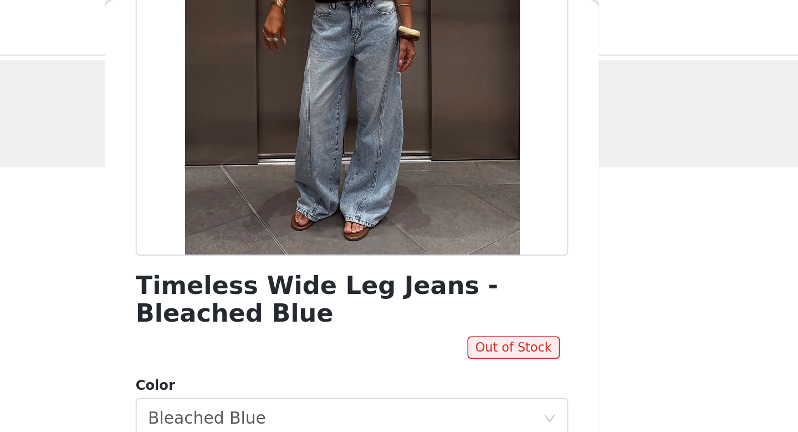
scroll to position [0, 0]
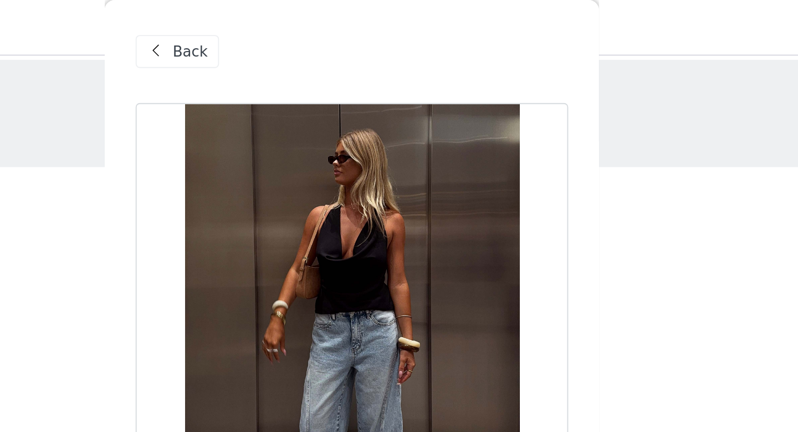
click at [305, 29] on span "Back" at bounding box center [311, 28] width 19 height 12
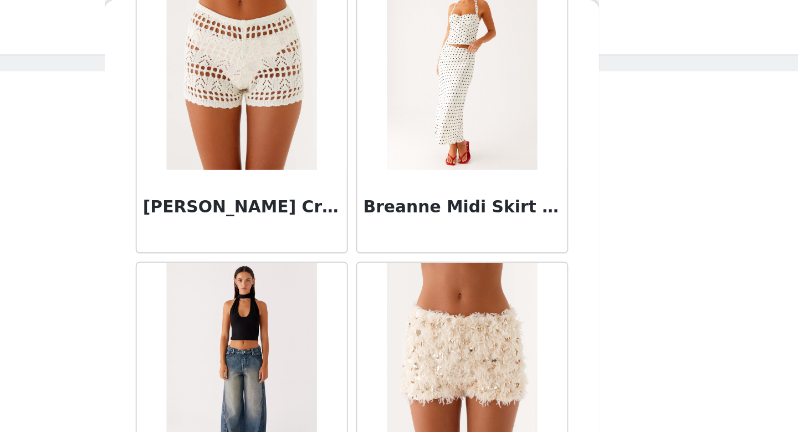
scroll to position [371, 0]
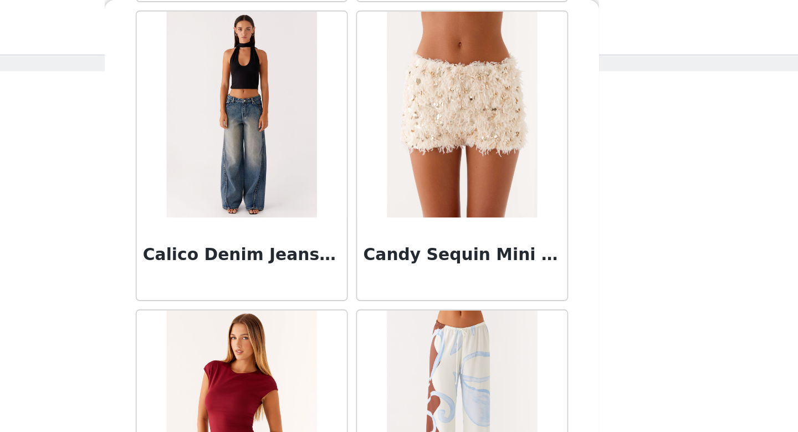
click at [355, 115] on img at bounding box center [339, 61] width 80 height 111
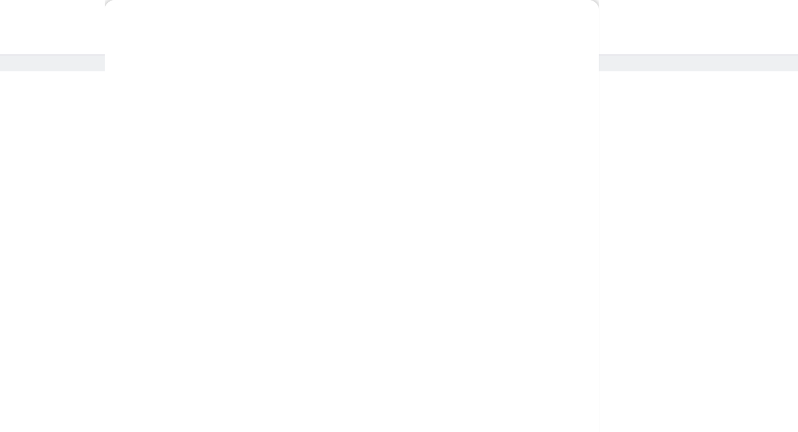
scroll to position [152, 0]
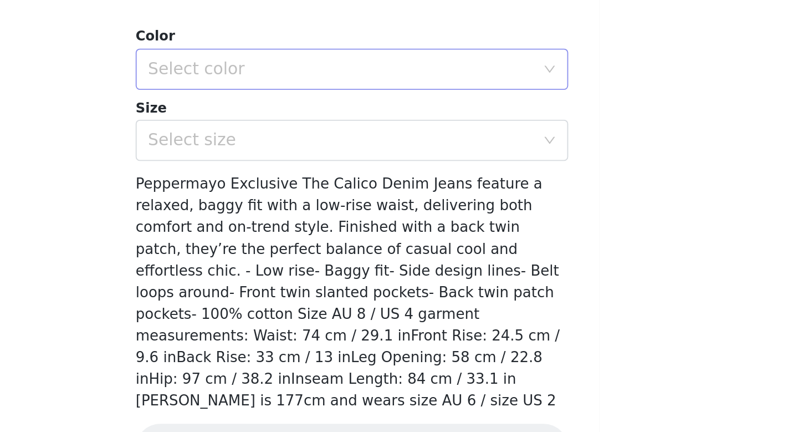
click at [376, 219] on div "Select color" at bounding box center [395, 212] width 212 height 21
click at [364, 240] on li "Indigo" at bounding box center [399, 237] width 233 height 18
click at [360, 250] on div "Select size" at bounding box center [392, 250] width 207 height 11
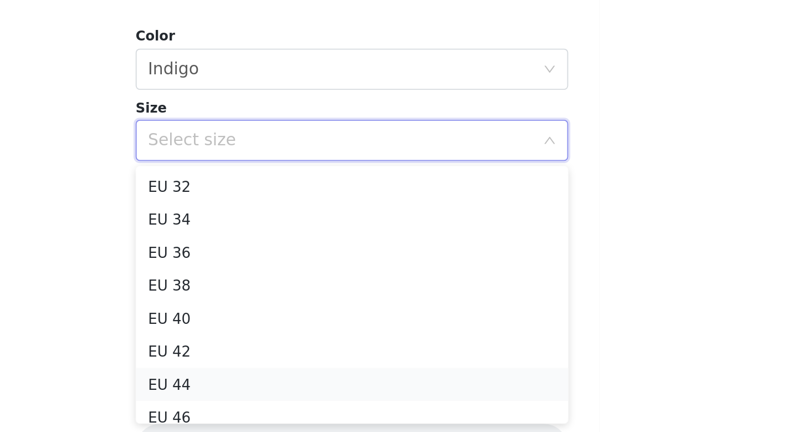
click at [318, 385] on li "EU 44" at bounding box center [399, 382] width 233 height 18
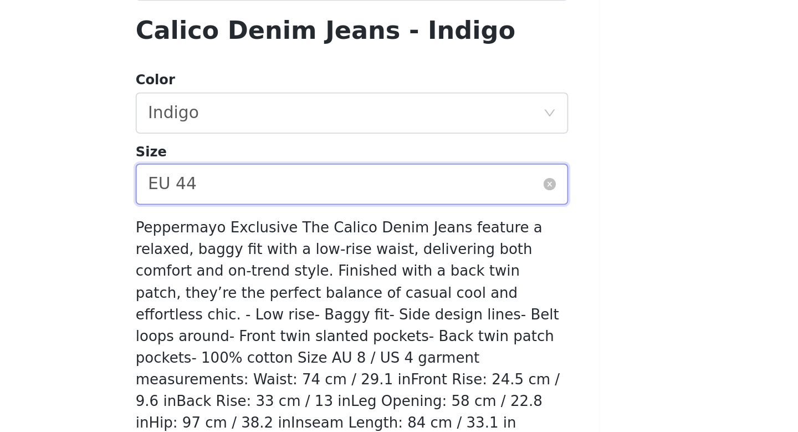
click at [397, 250] on div "Select size EU 44" at bounding box center [395, 250] width 212 height 21
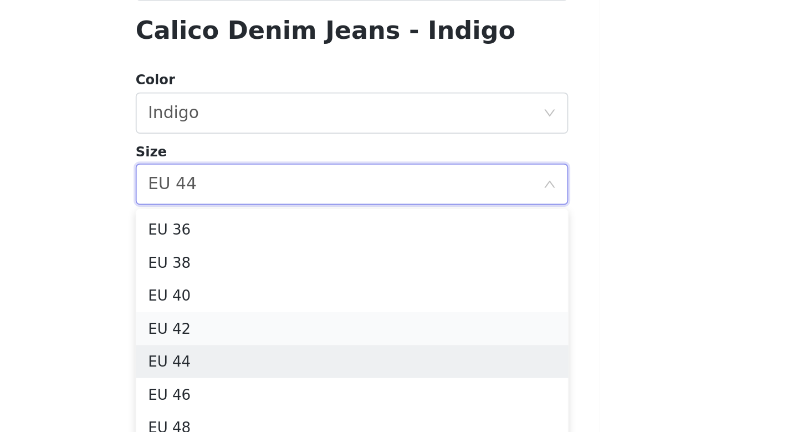
scroll to position [43, 0]
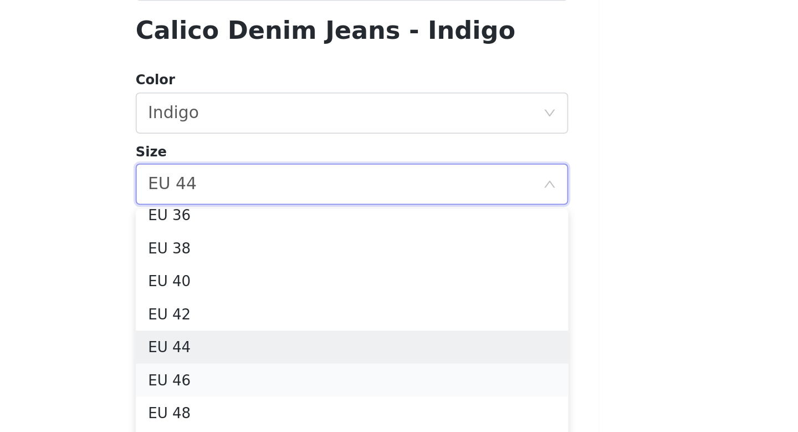
click at [317, 353] on li "EU 46" at bounding box center [399, 356] width 233 height 18
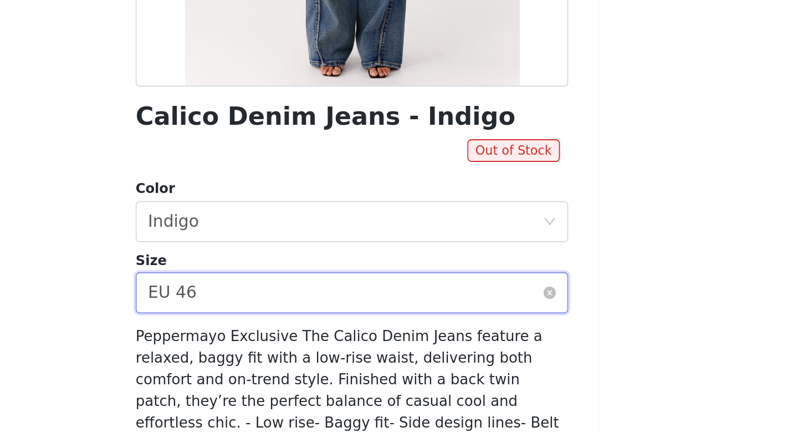
click at [329, 262] on div "Select size EU 46" at bounding box center [395, 263] width 212 height 21
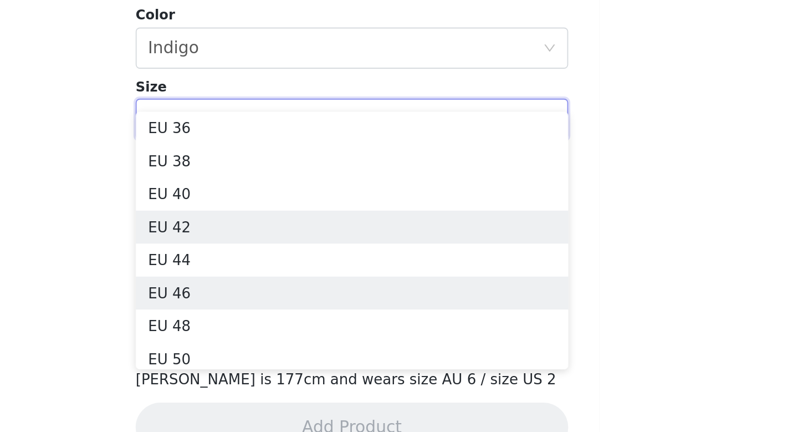
scroll to position [39, 0]
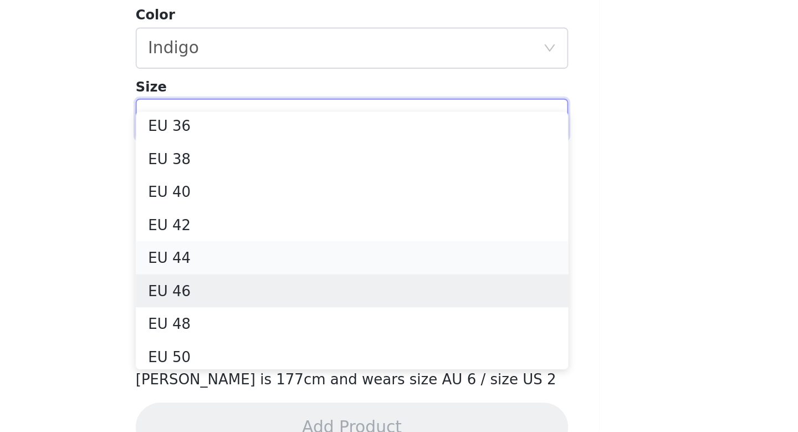
click at [347, 337] on li "EU 44" at bounding box center [399, 338] width 233 height 18
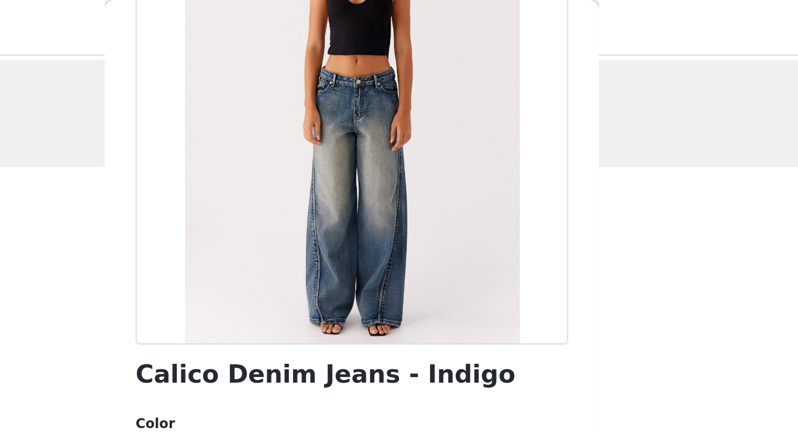
scroll to position [0, 0]
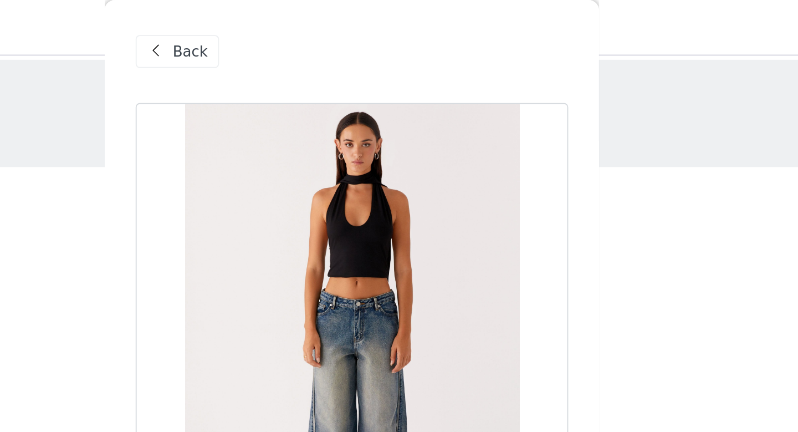
click at [324, 25] on div "Back" at bounding box center [305, 28] width 45 height 18
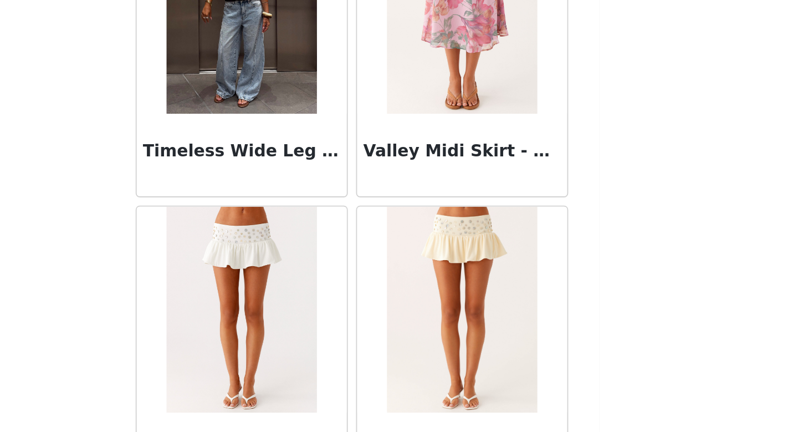
scroll to position [3127, 0]
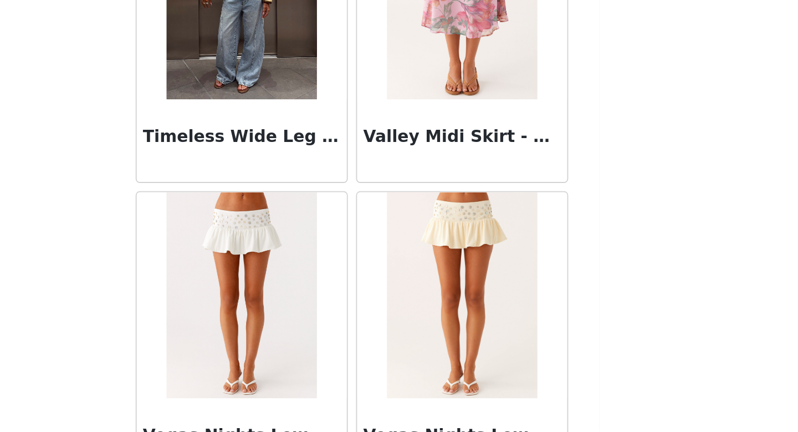
click at [366, 229] on img at bounding box center [339, 197] width 80 height 111
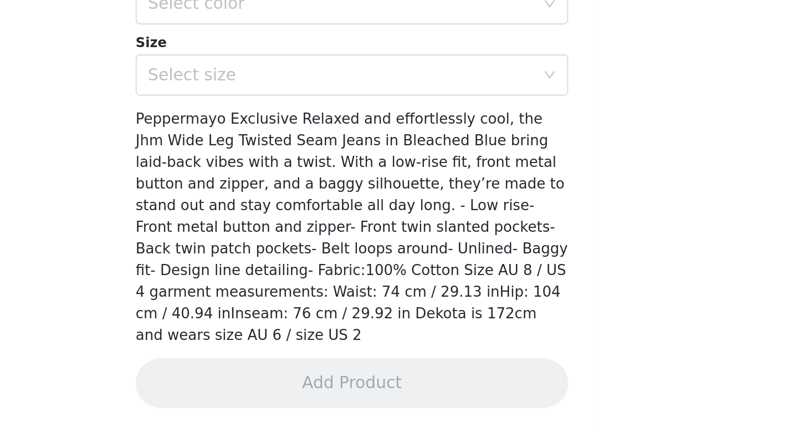
scroll to position [167, 0]
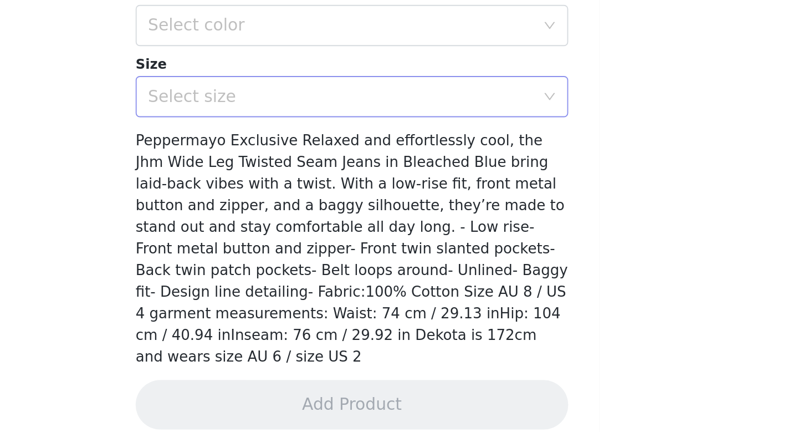
click at [349, 247] on div "Select size" at bounding box center [392, 250] width 207 height 11
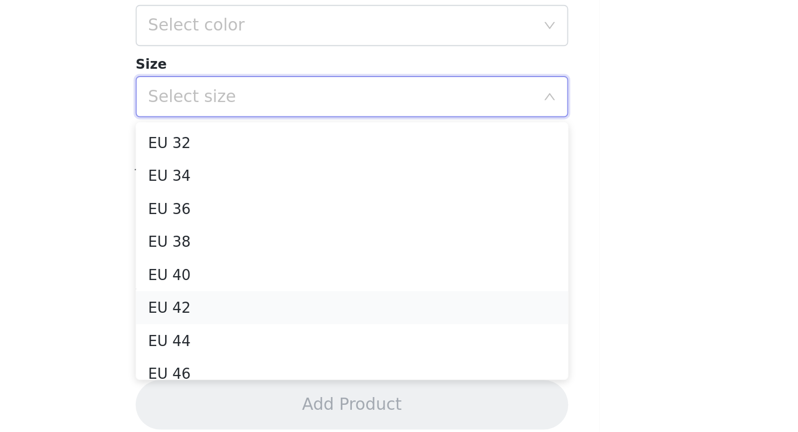
click at [307, 360] on li "EU 42" at bounding box center [399, 365] width 233 height 18
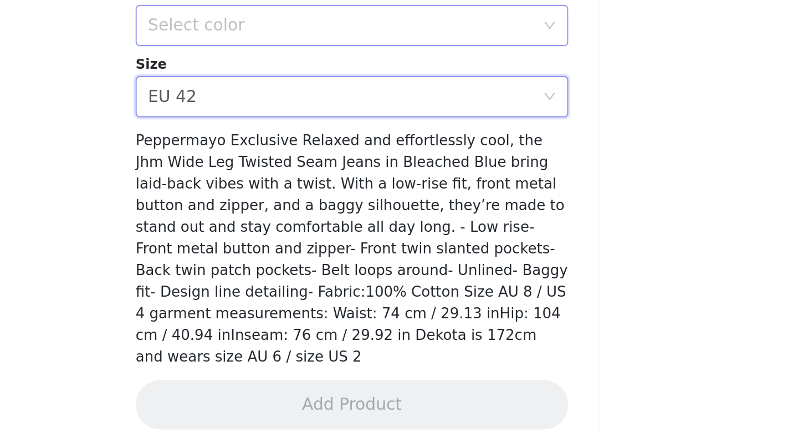
click at [348, 216] on div "Select color" at bounding box center [392, 212] width 207 height 11
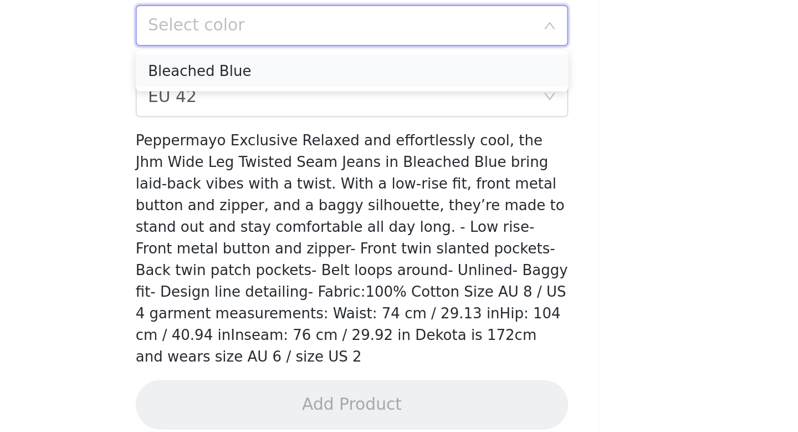
click at [333, 242] on li "Bleached Blue" at bounding box center [399, 237] width 233 height 18
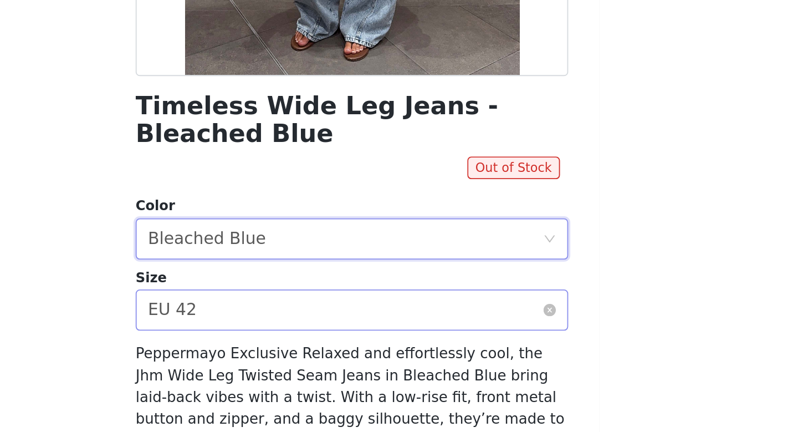
click at [365, 273] on div "Select size EU 42" at bounding box center [395, 263] width 212 height 21
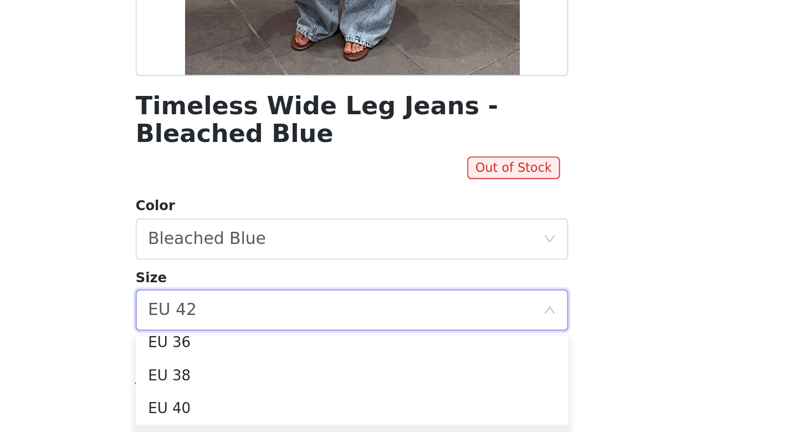
scroll to position [38, 0]
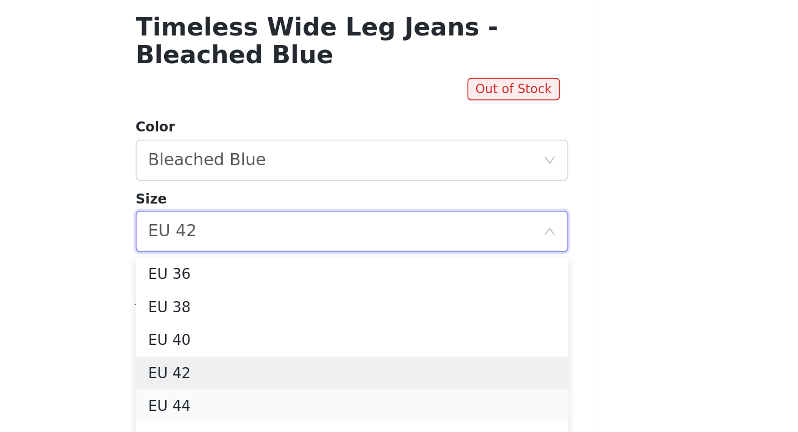
click at [334, 353] on li "EU 44" at bounding box center [399, 357] width 233 height 18
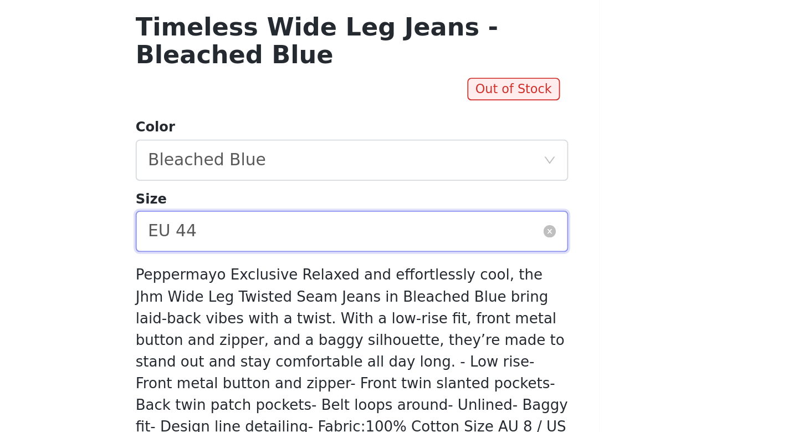
click at [356, 263] on div "Select size EU 44" at bounding box center [395, 263] width 212 height 21
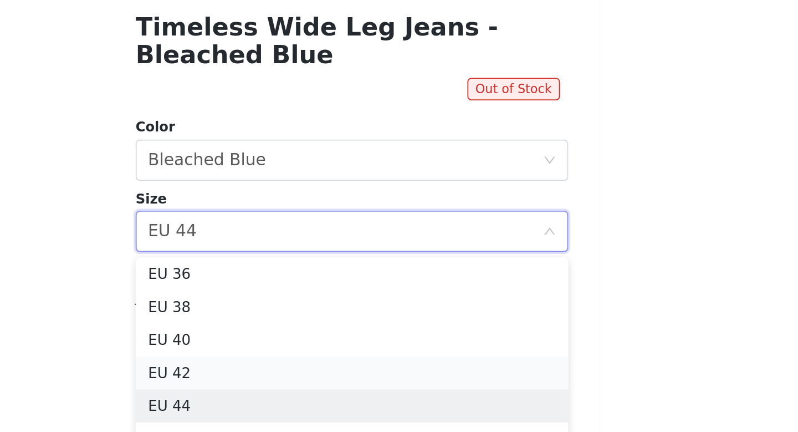
scroll to position [43, 0]
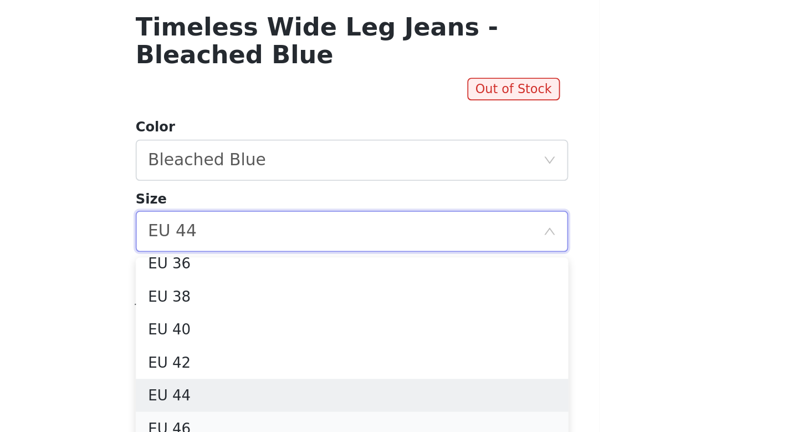
click at [316, 369] on li "EU 46" at bounding box center [399, 369] width 233 height 18
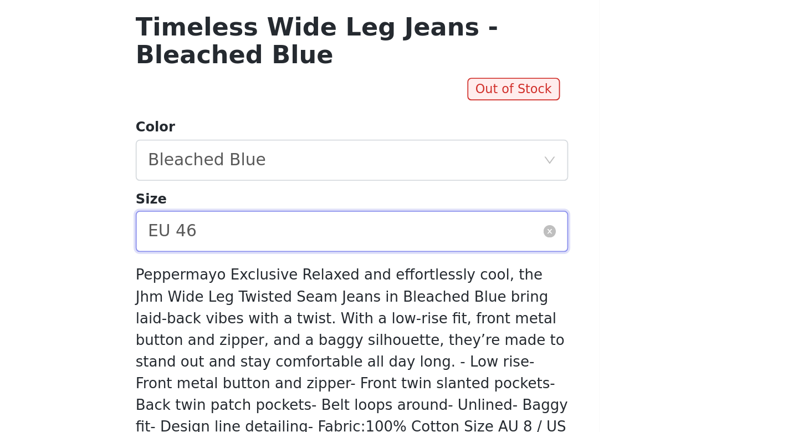
click at [358, 262] on div "Select size EU 46" at bounding box center [395, 263] width 212 height 21
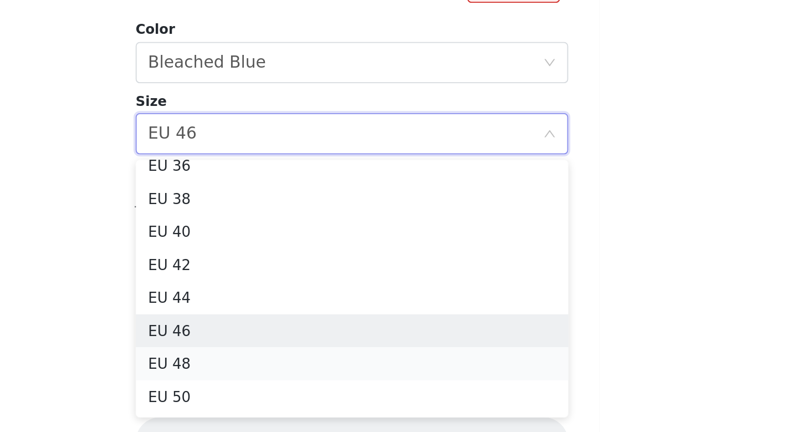
click at [308, 393] on li "EU 48" at bounding box center [399, 387] width 233 height 18
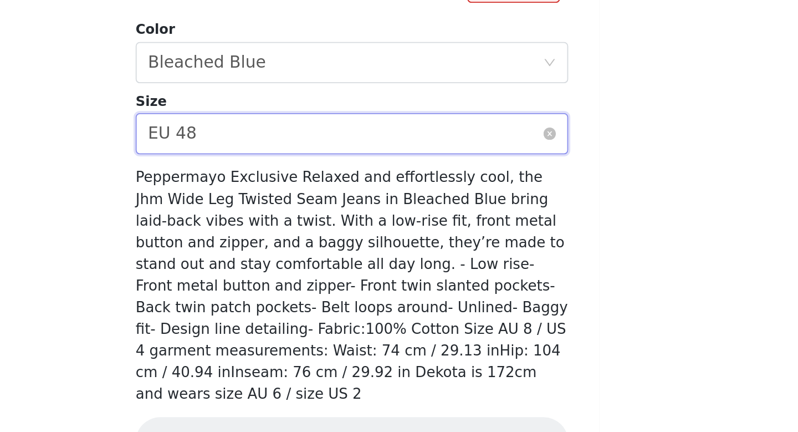
click at [358, 253] on div "Select size EU 48" at bounding box center [395, 263] width 212 height 21
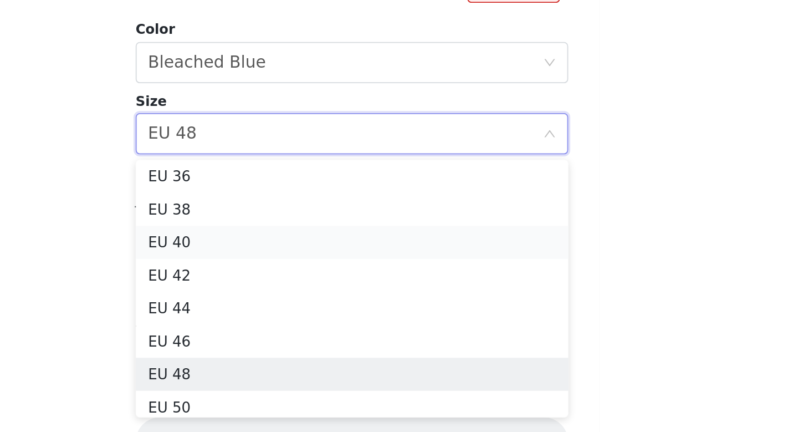
scroll to position [33, 0]
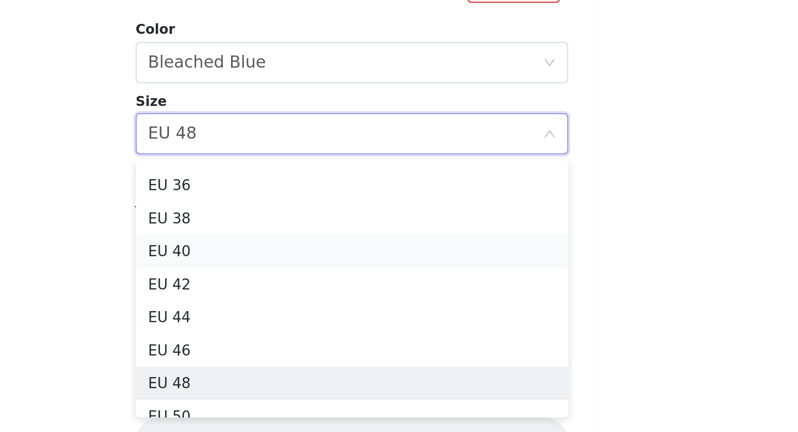
click at [330, 322] on li "EU 40" at bounding box center [399, 326] width 233 height 18
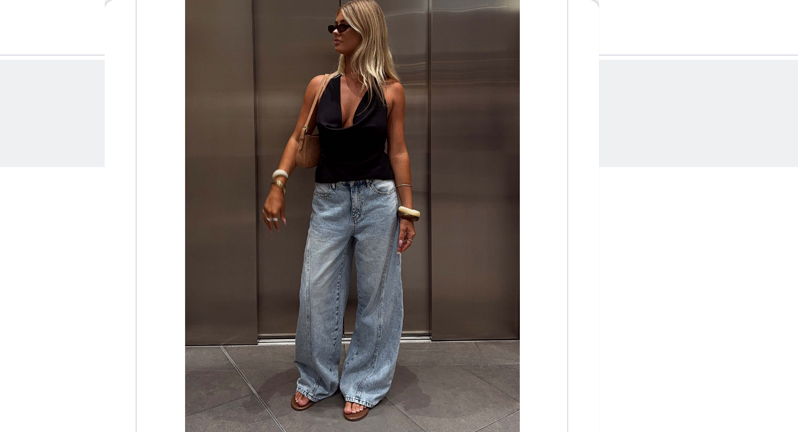
scroll to position [0, 0]
